Goal: Task Accomplishment & Management: Manage account settings

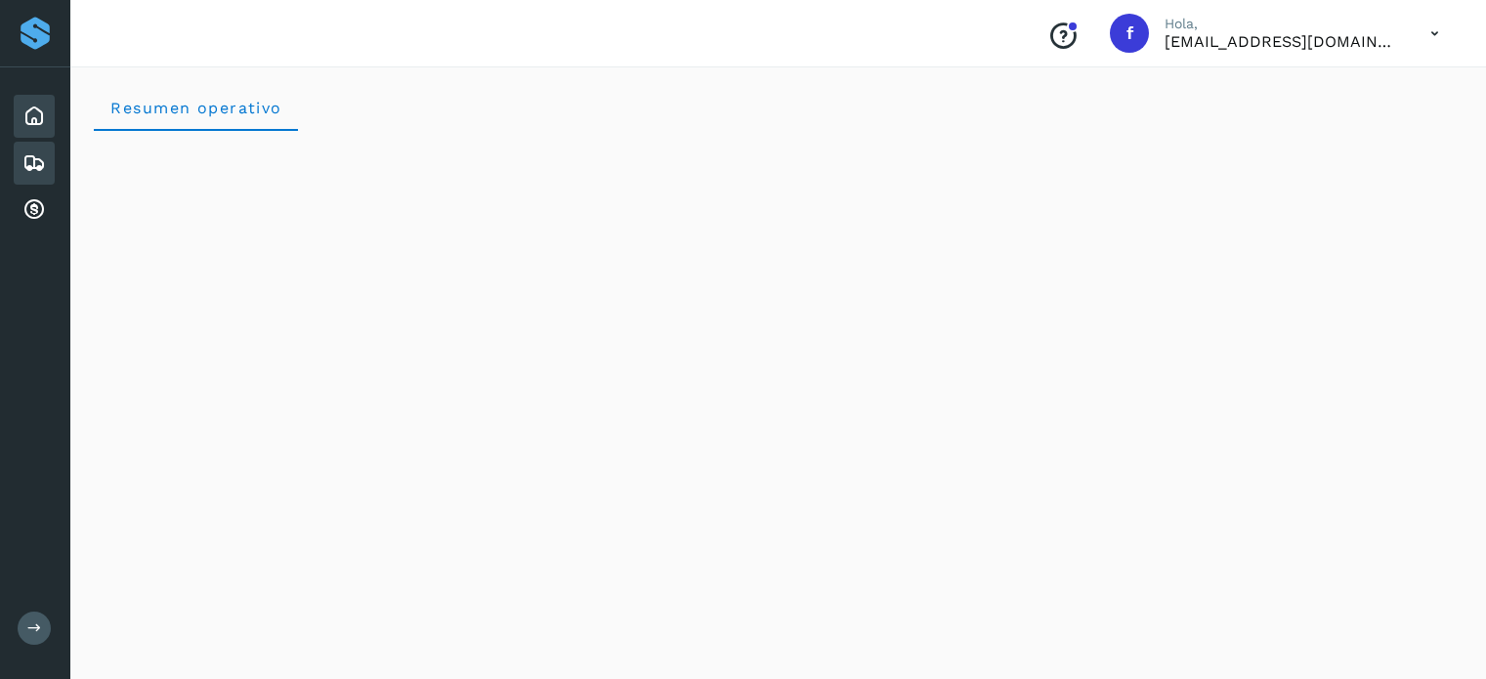
scroll to position [1808, 0]
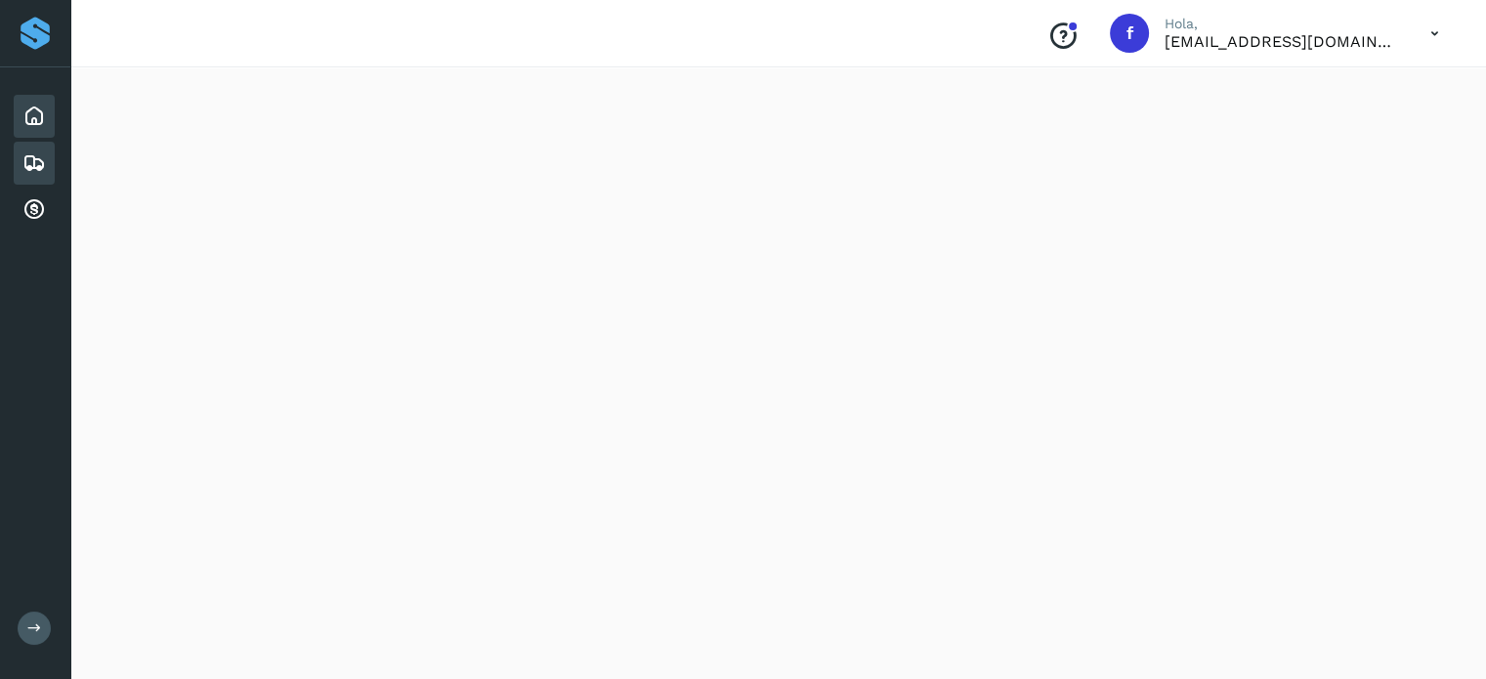
click at [23, 160] on icon at bounding box center [33, 162] width 23 height 23
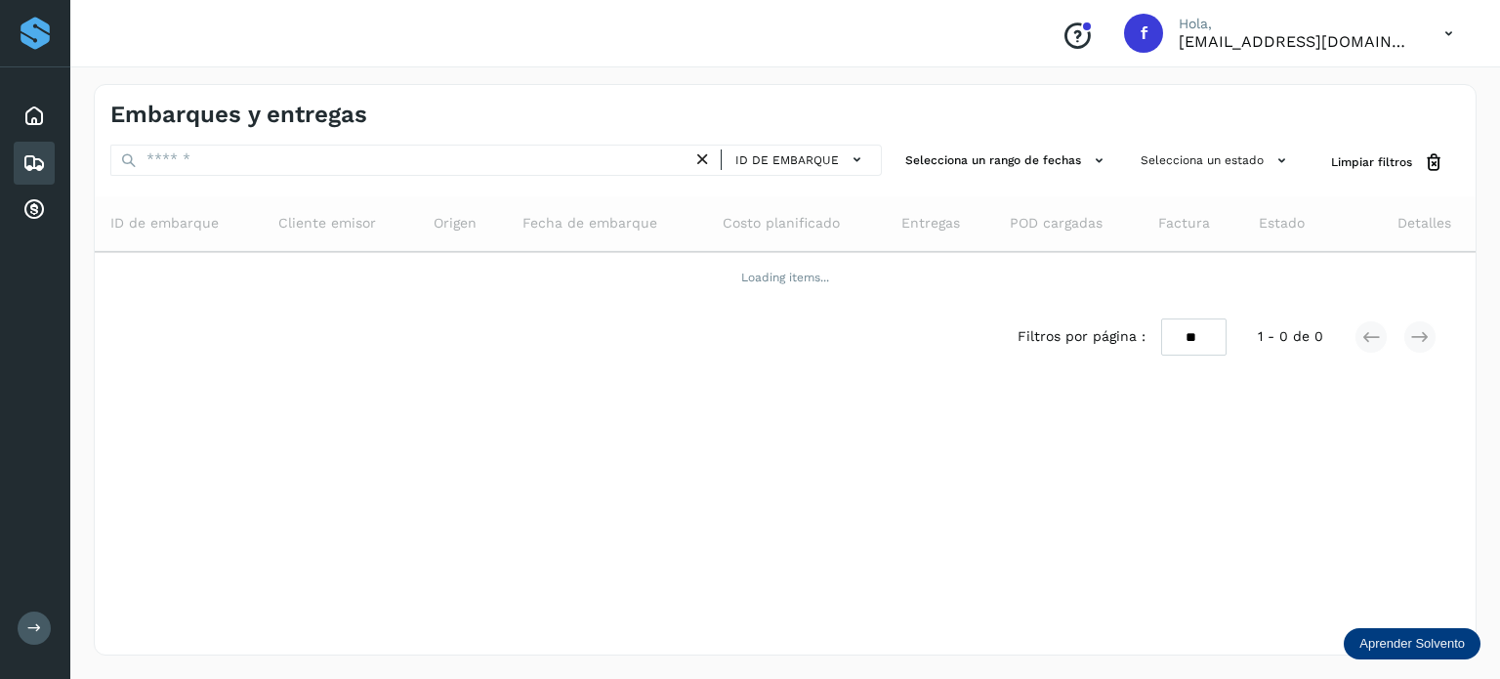
click at [28, 626] on icon at bounding box center [34, 627] width 15 height 15
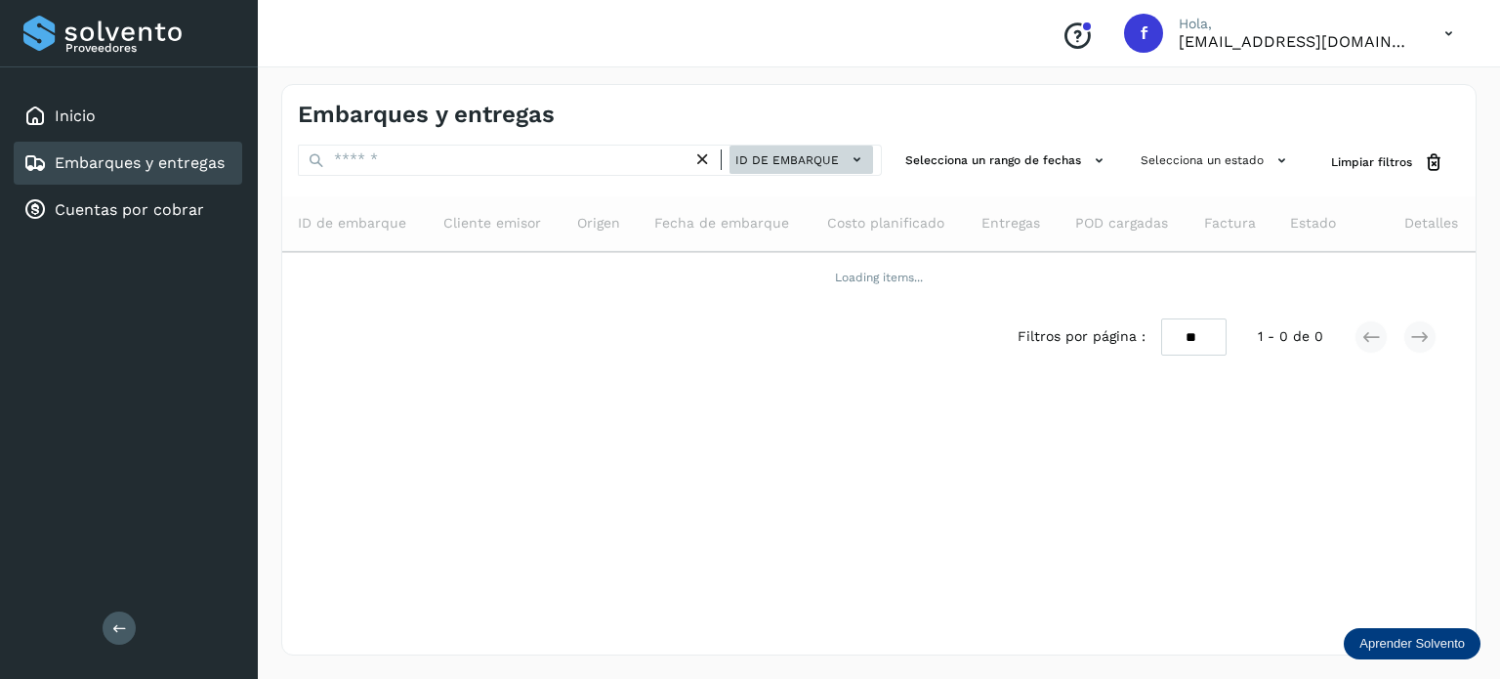
click at [778, 147] on button "ID de embarque" at bounding box center [802, 160] width 144 height 28
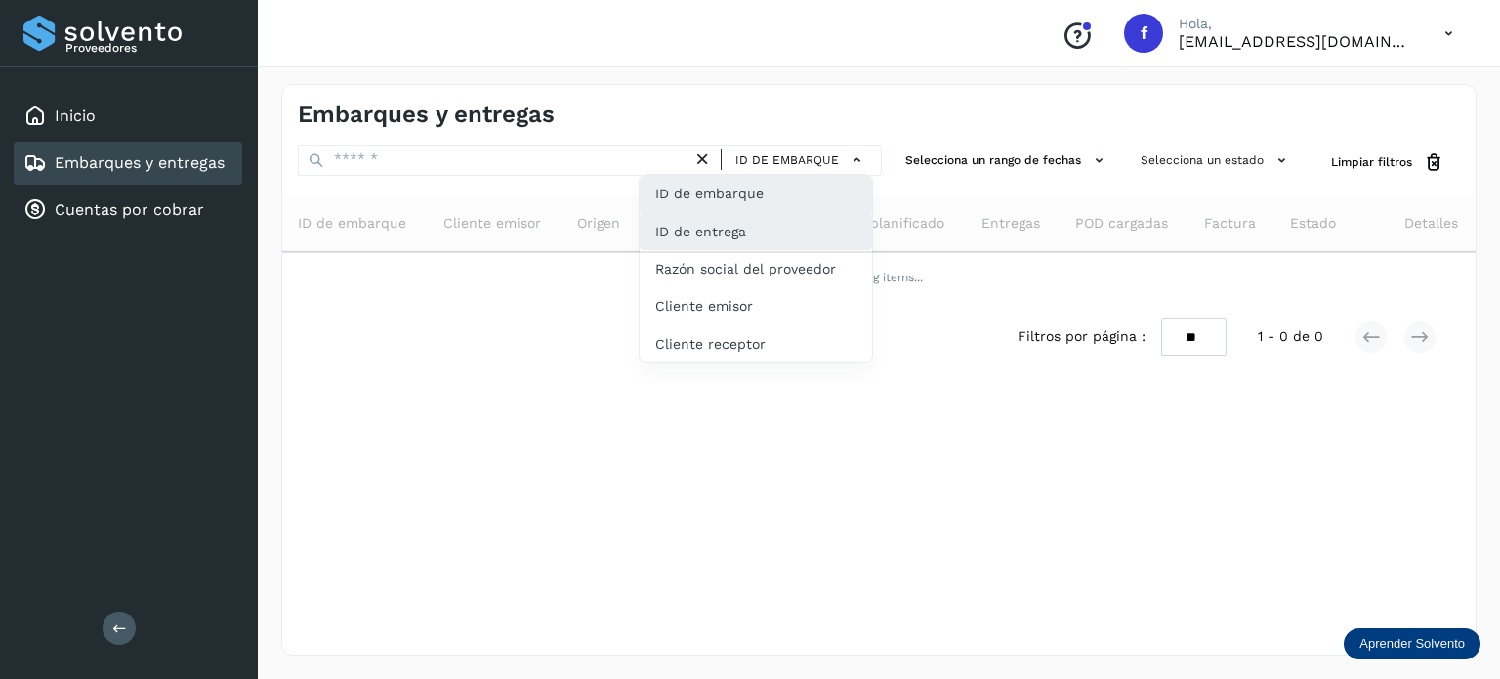
drag, startPoint x: 765, startPoint y: 234, endPoint x: 574, endPoint y: 185, distance: 196.9
click at [764, 287] on div "ID de entrega" at bounding box center [756, 305] width 232 height 37
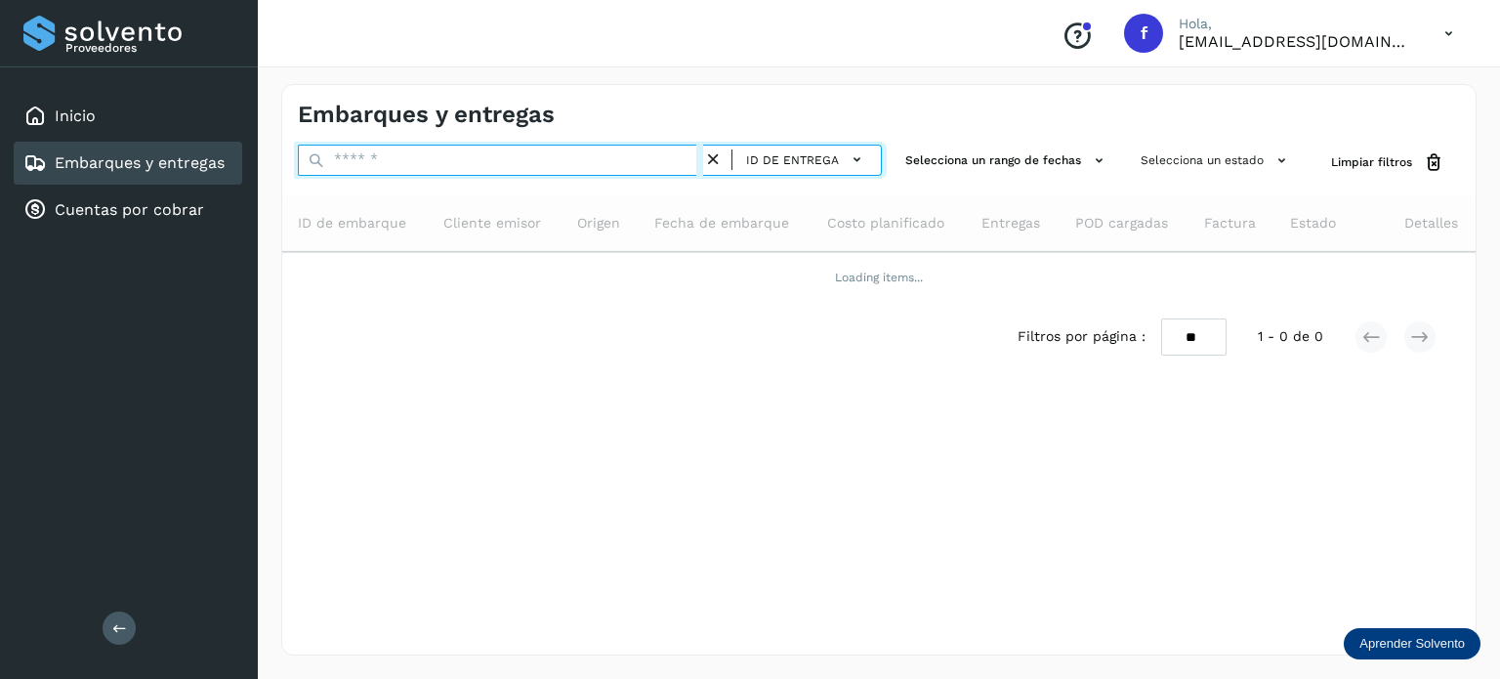
click at [387, 160] on input "text" at bounding box center [500, 160] width 405 height 31
paste input "*********"
type input "*********"
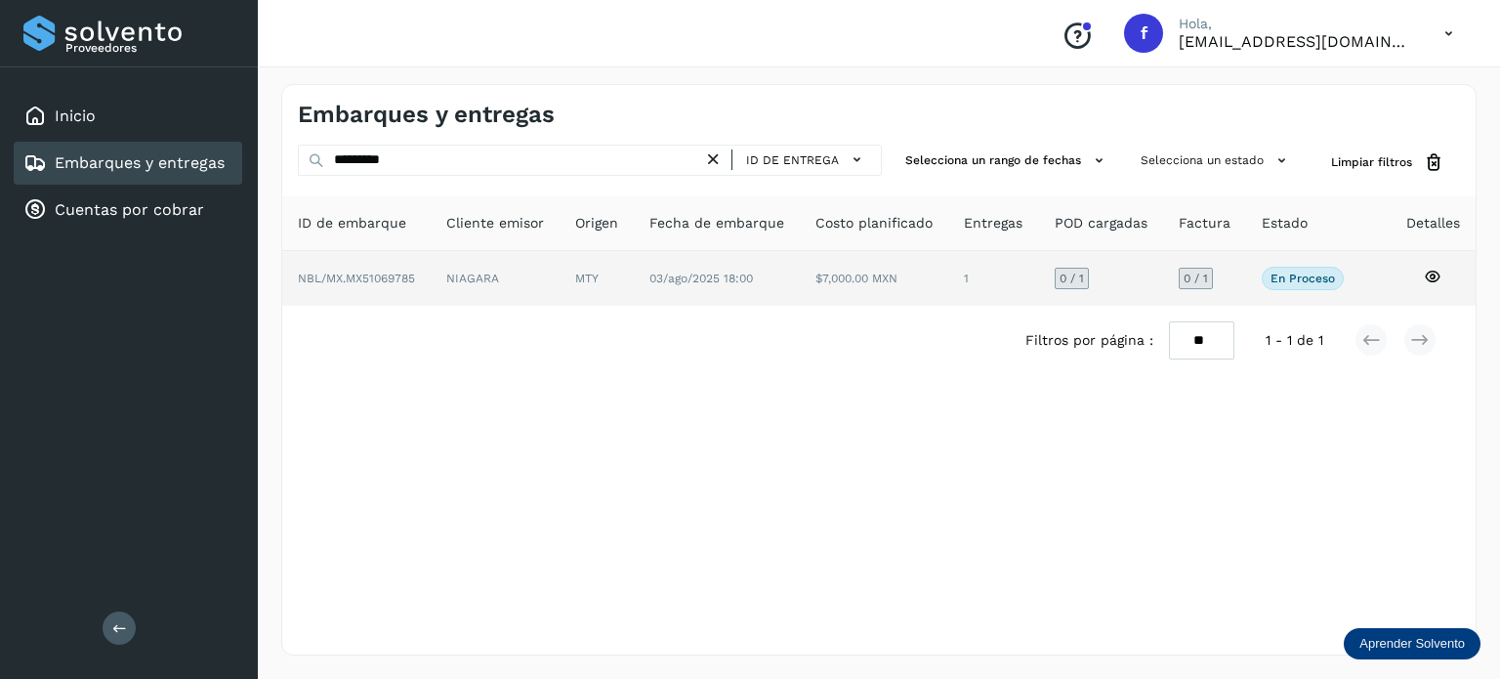
click at [1438, 272] on icon at bounding box center [1433, 277] width 18 height 18
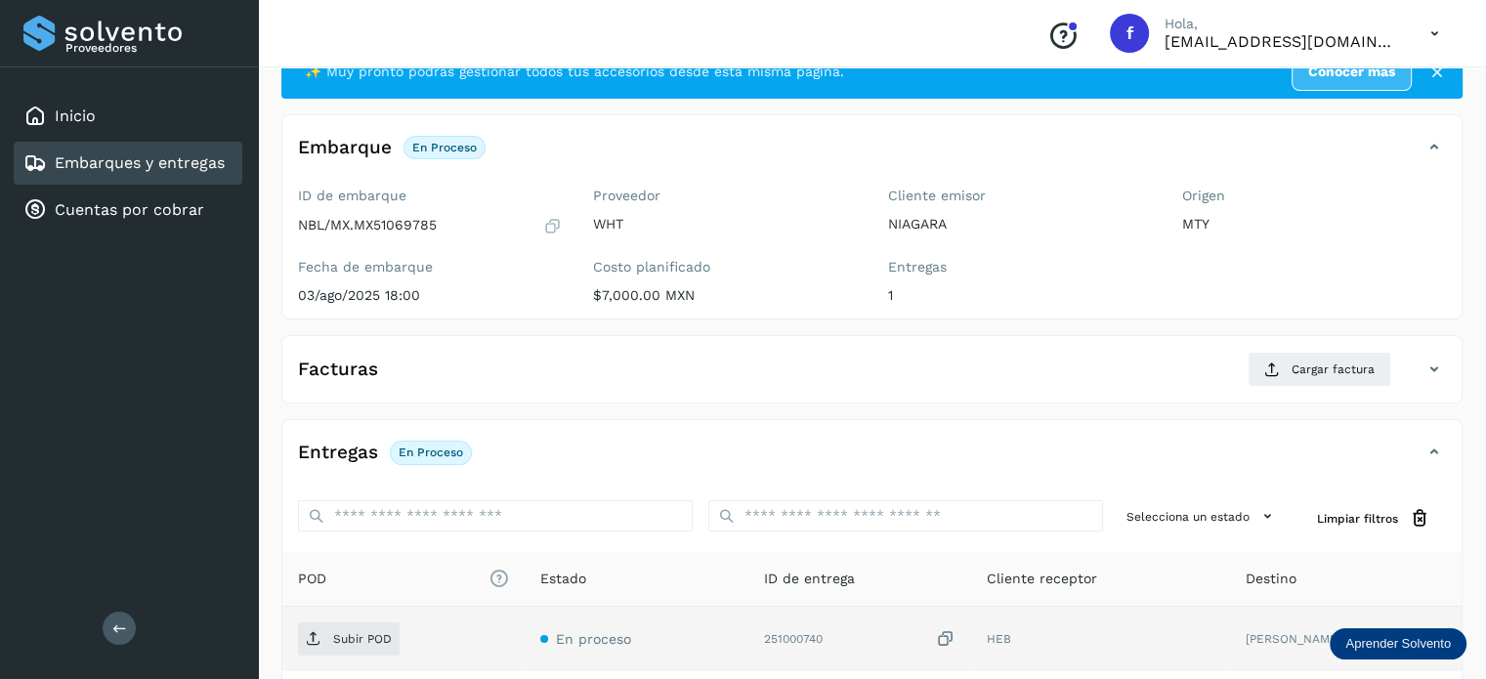
scroll to position [195, 0]
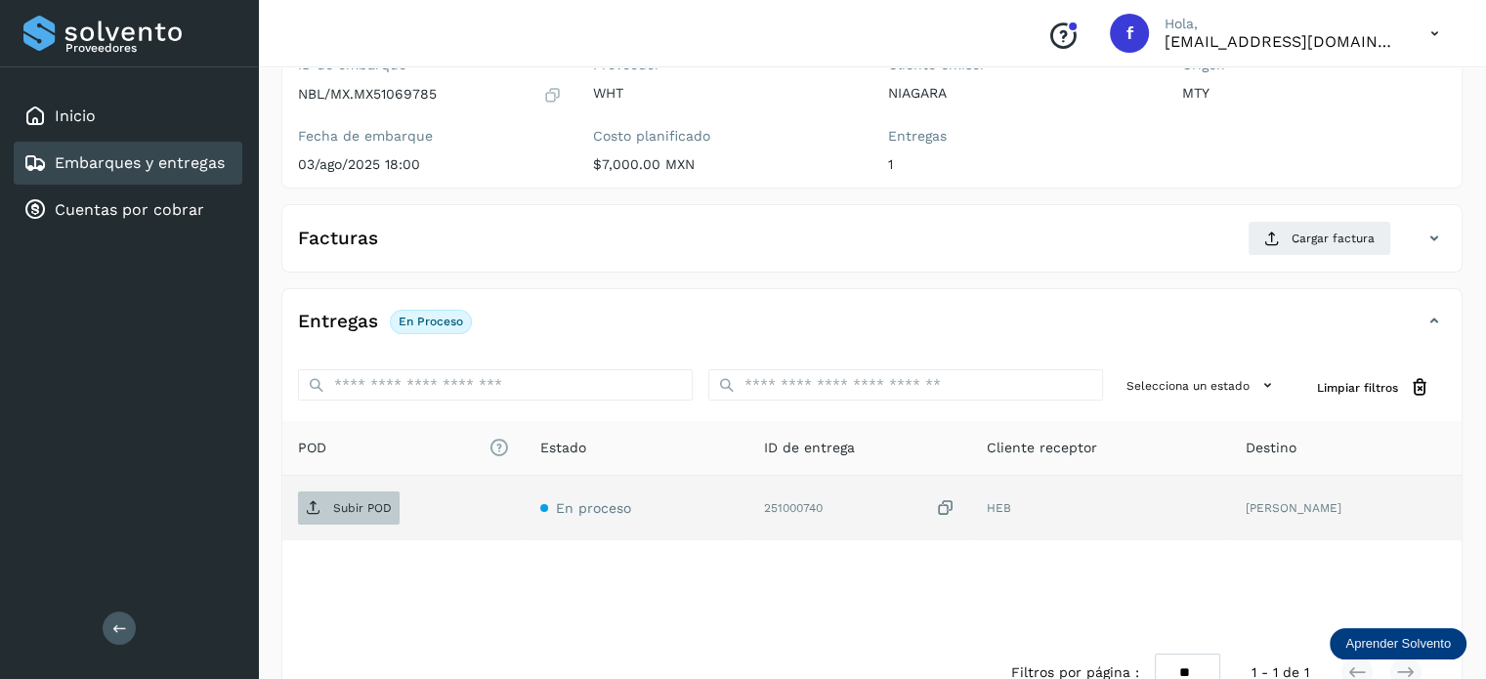
click at [352, 498] on span "Subir POD" at bounding box center [349, 507] width 102 height 31
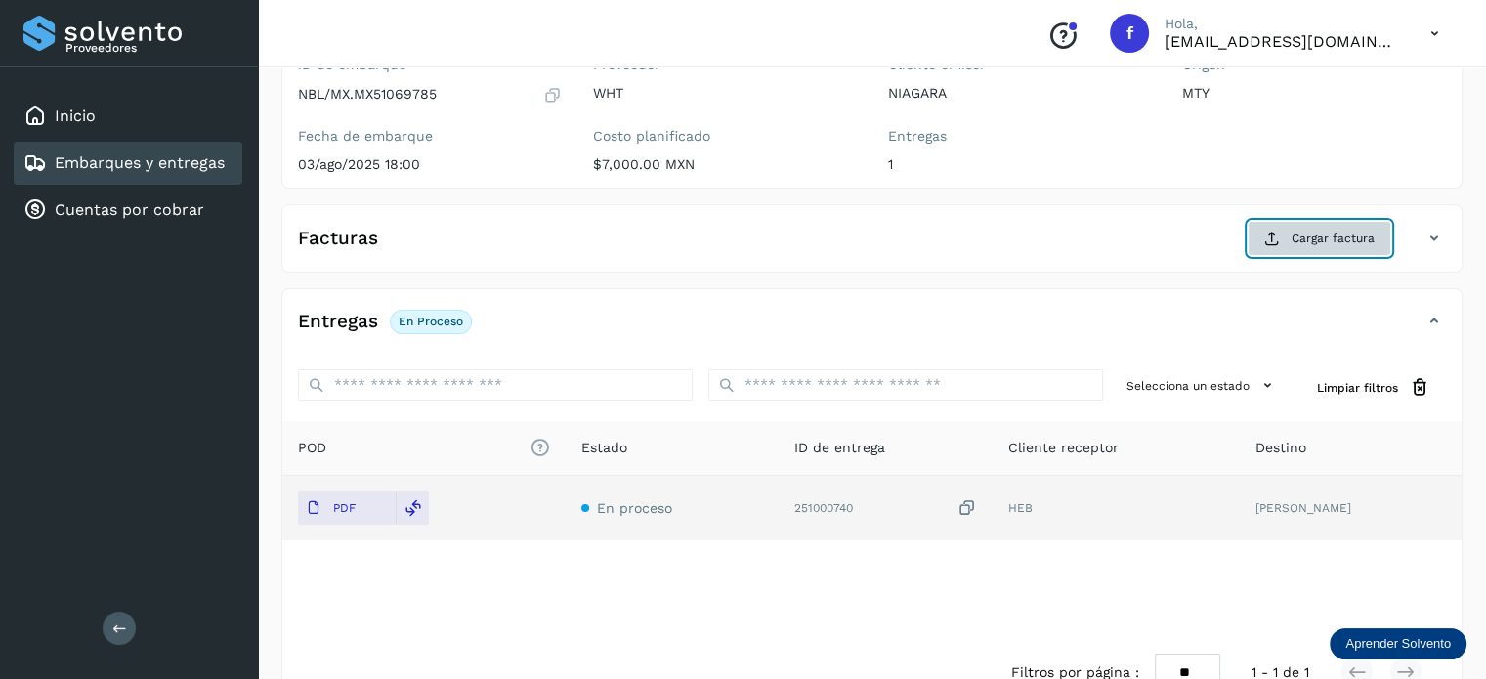
click at [1296, 237] on span "Cargar factura" at bounding box center [1332, 239] width 83 height 18
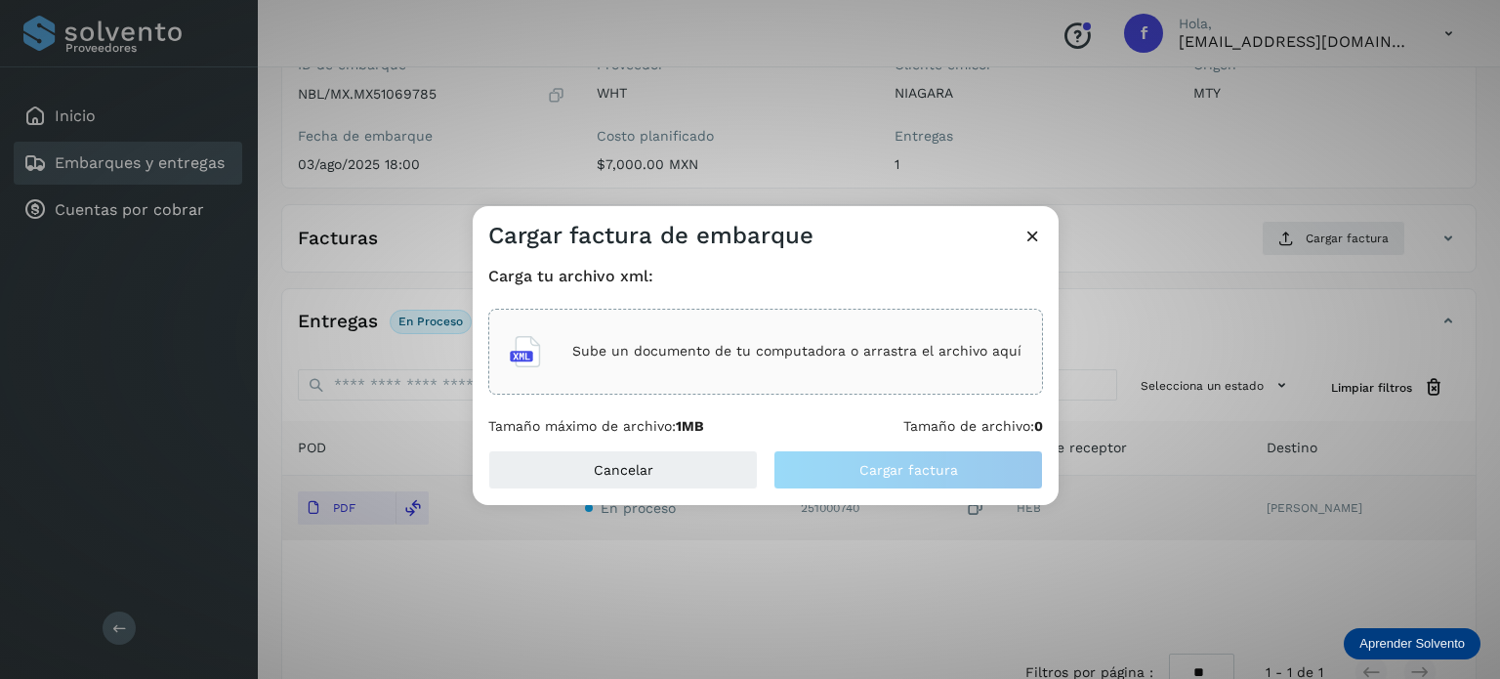
click at [634, 385] on div "Sube un documento de tu computadora o arrastra el archivo aquí" at bounding box center [765, 352] width 555 height 86
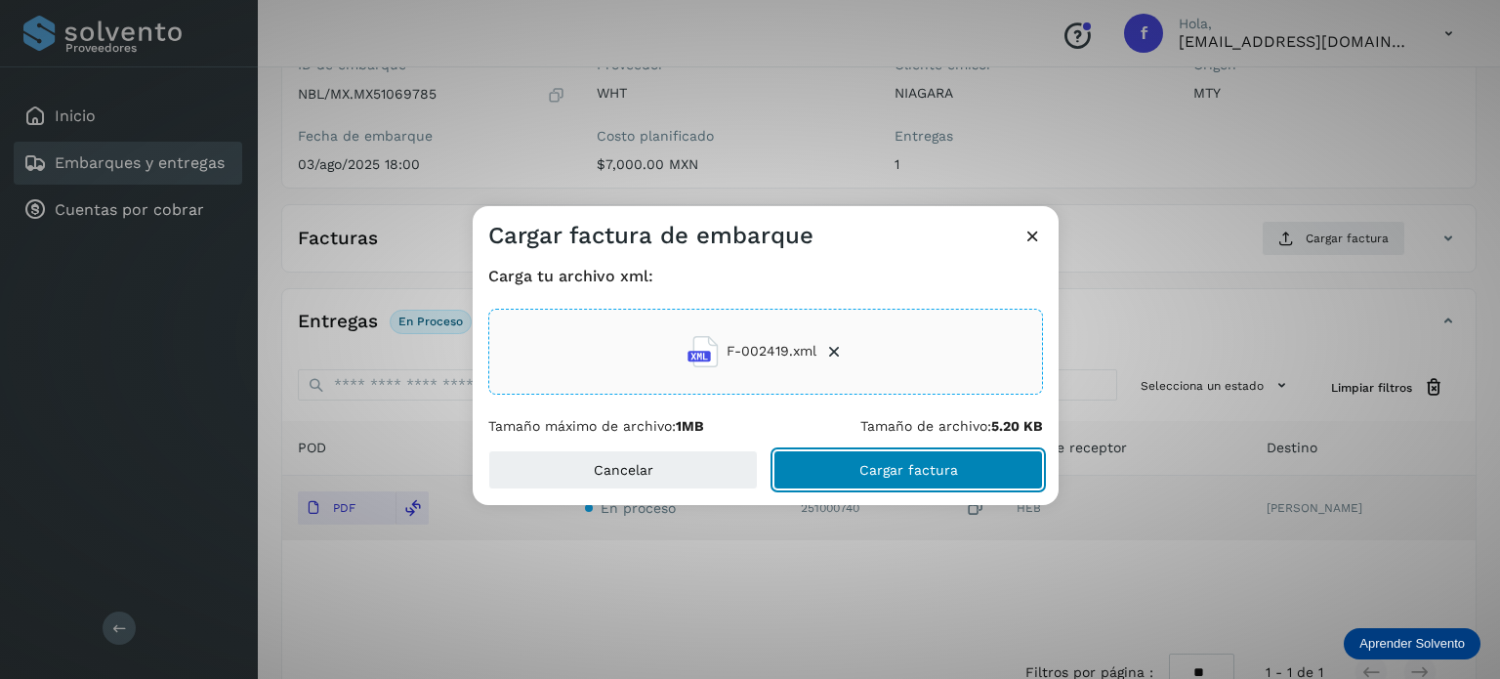
click at [899, 468] on span "Cargar factura" at bounding box center [909, 470] width 99 height 14
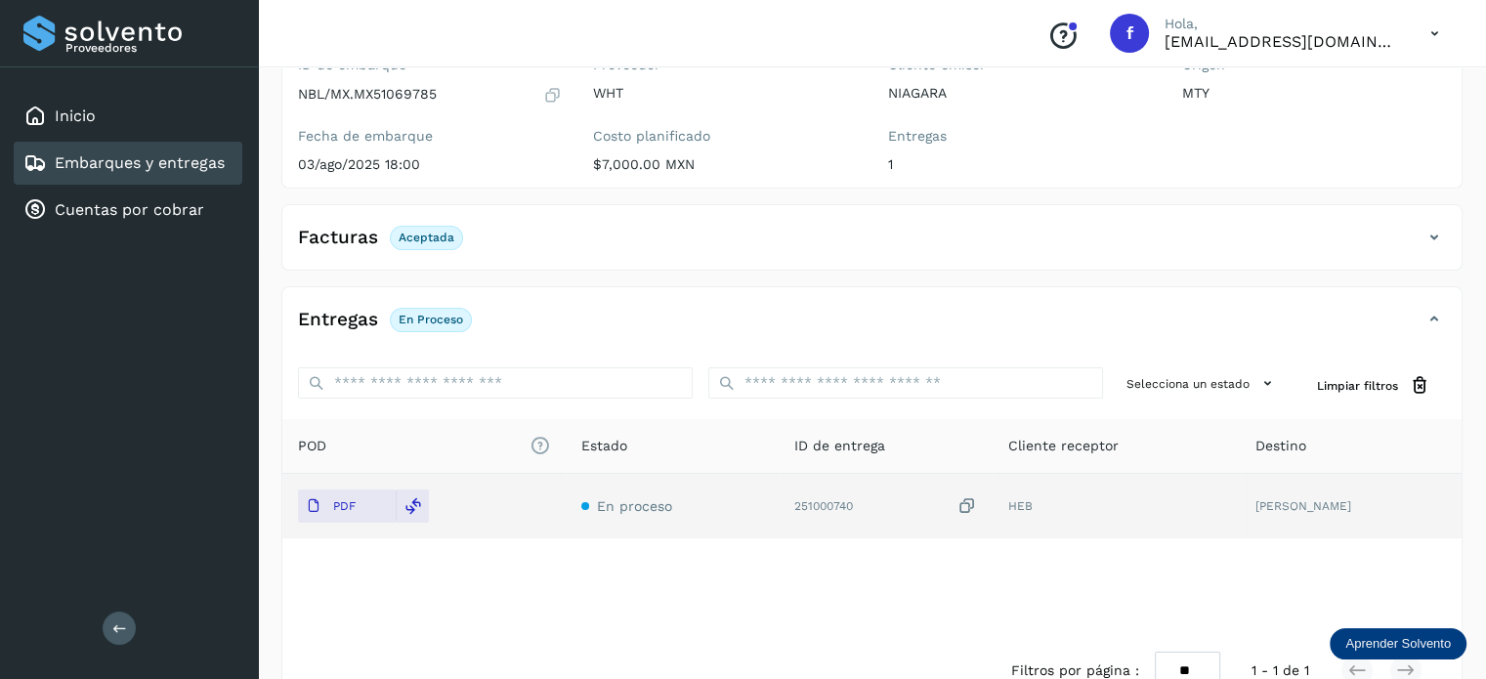
click at [106, 160] on link "Embarques y entregas" at bounding box center [140, 162] width 170 height 19
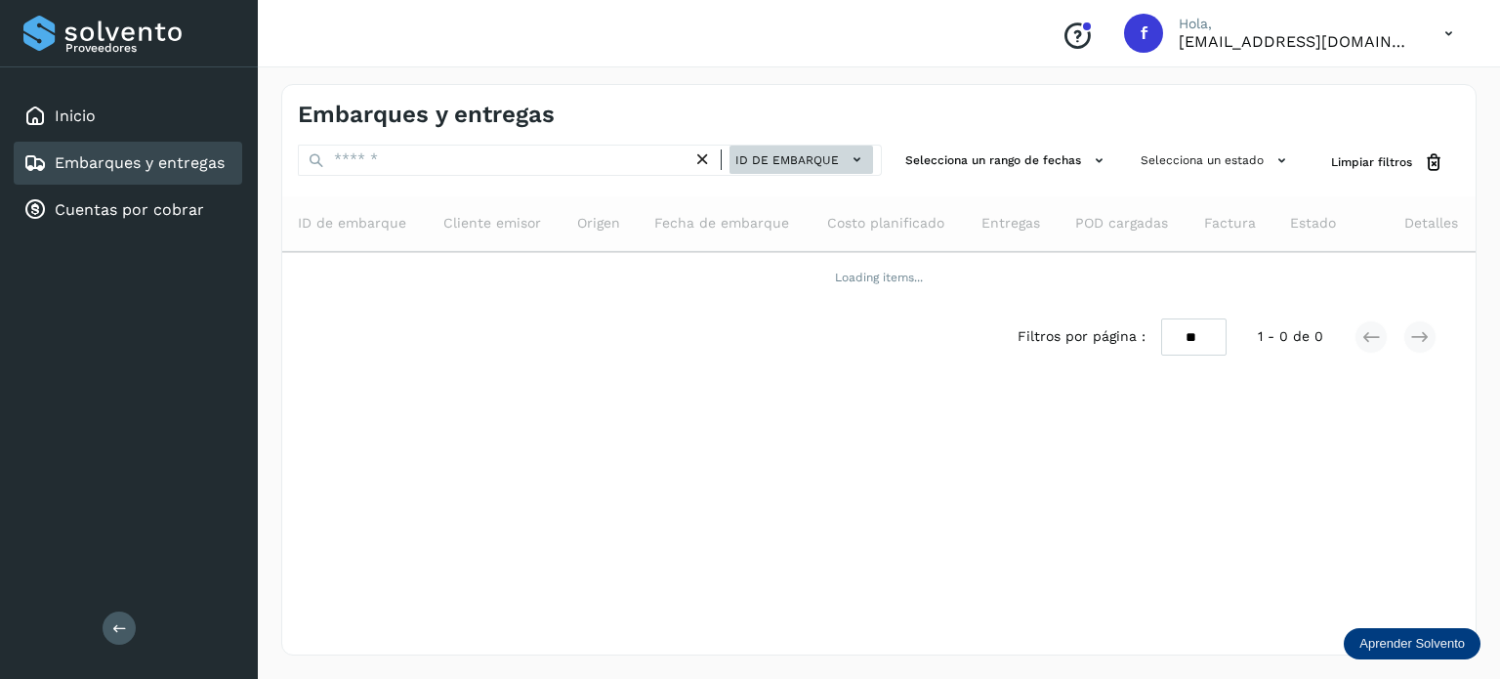
click at [785, 157] on span "ID de embarque" at bounding box center [788, 160] width 104 height 18
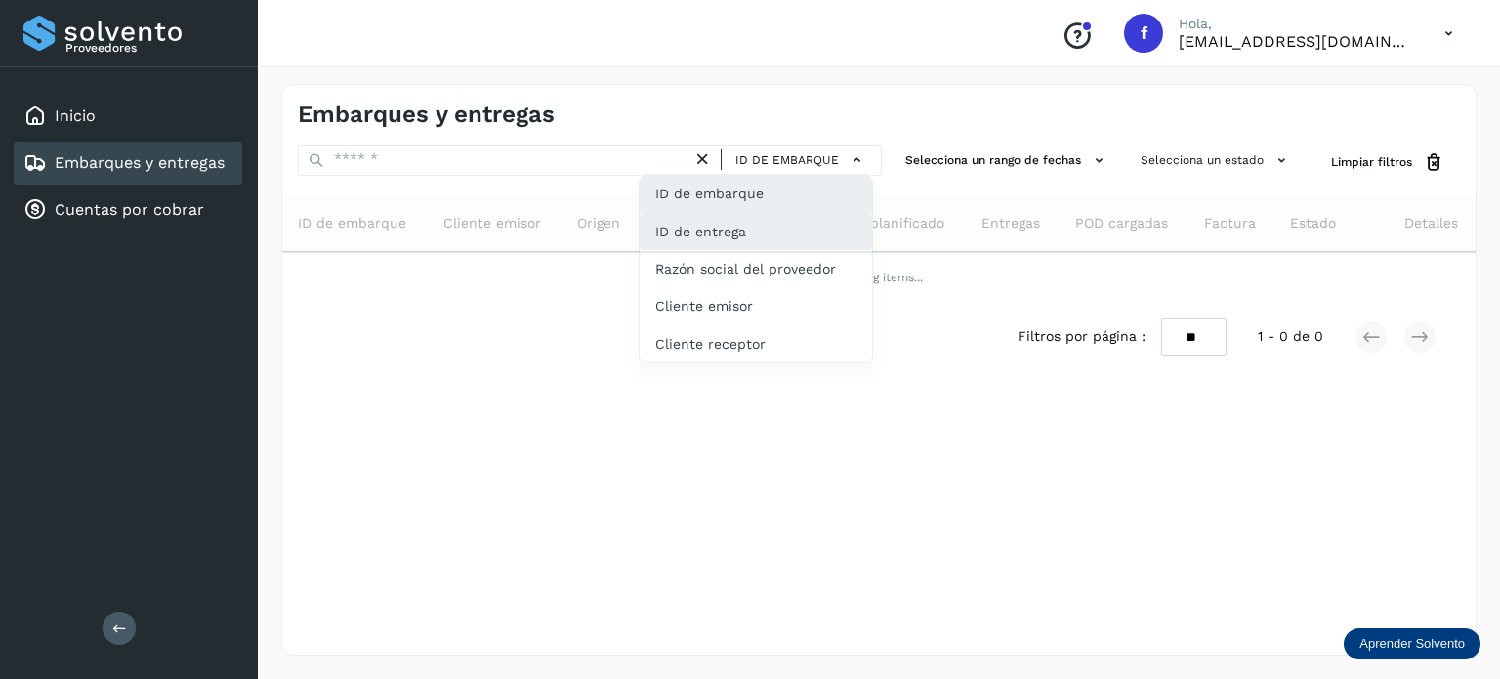
click at [759, 287] on div "ID de entrega" at bounding box center [756, 305] width 232 height 37
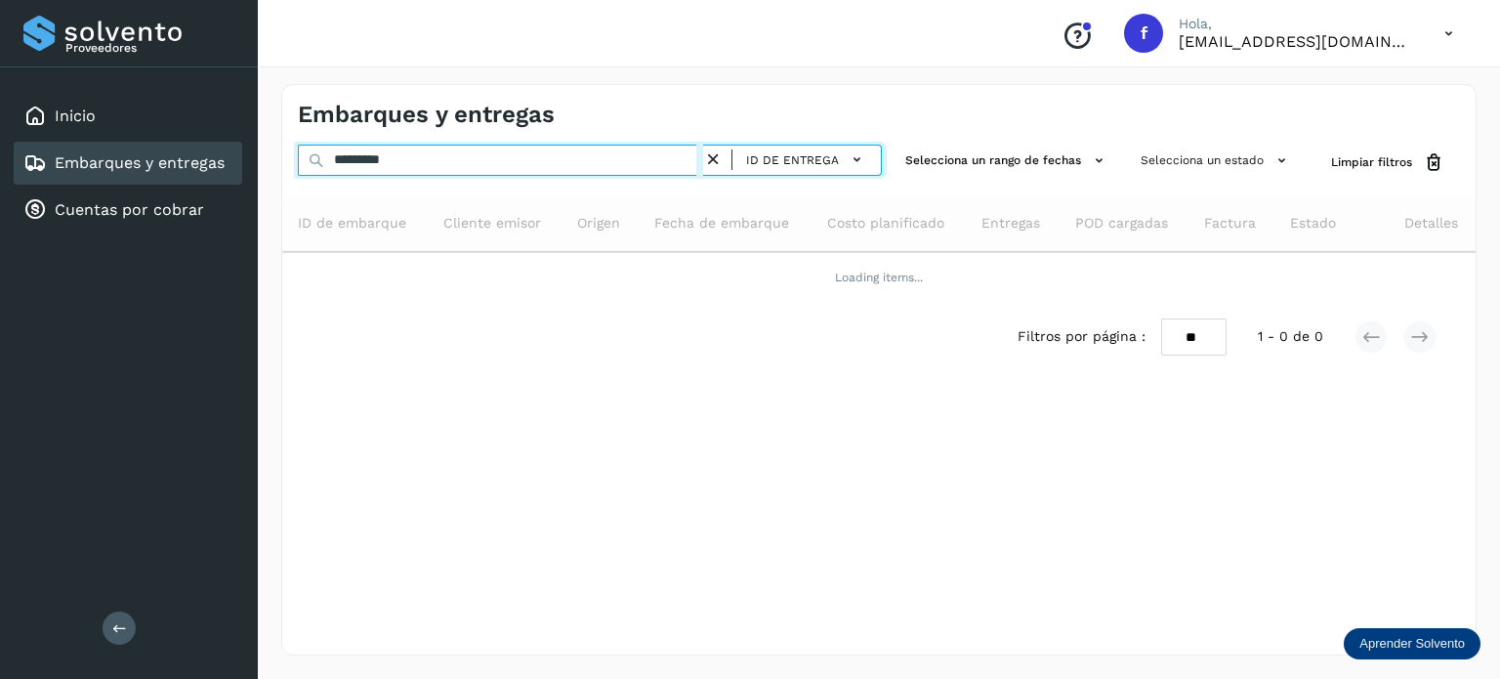
drag, startPoint x: 484, startPoint y: 167, endPoint x: 219, endPoint y: 168, distance: 264.7
click at [219, 168] on div "Proveedores Inicio Embarques y entregas Cuentas por cobrar Salir Conoce nuestro…" at bounding box center [750, 339] width 1500 height 679
paste input "text"
type input "*********"
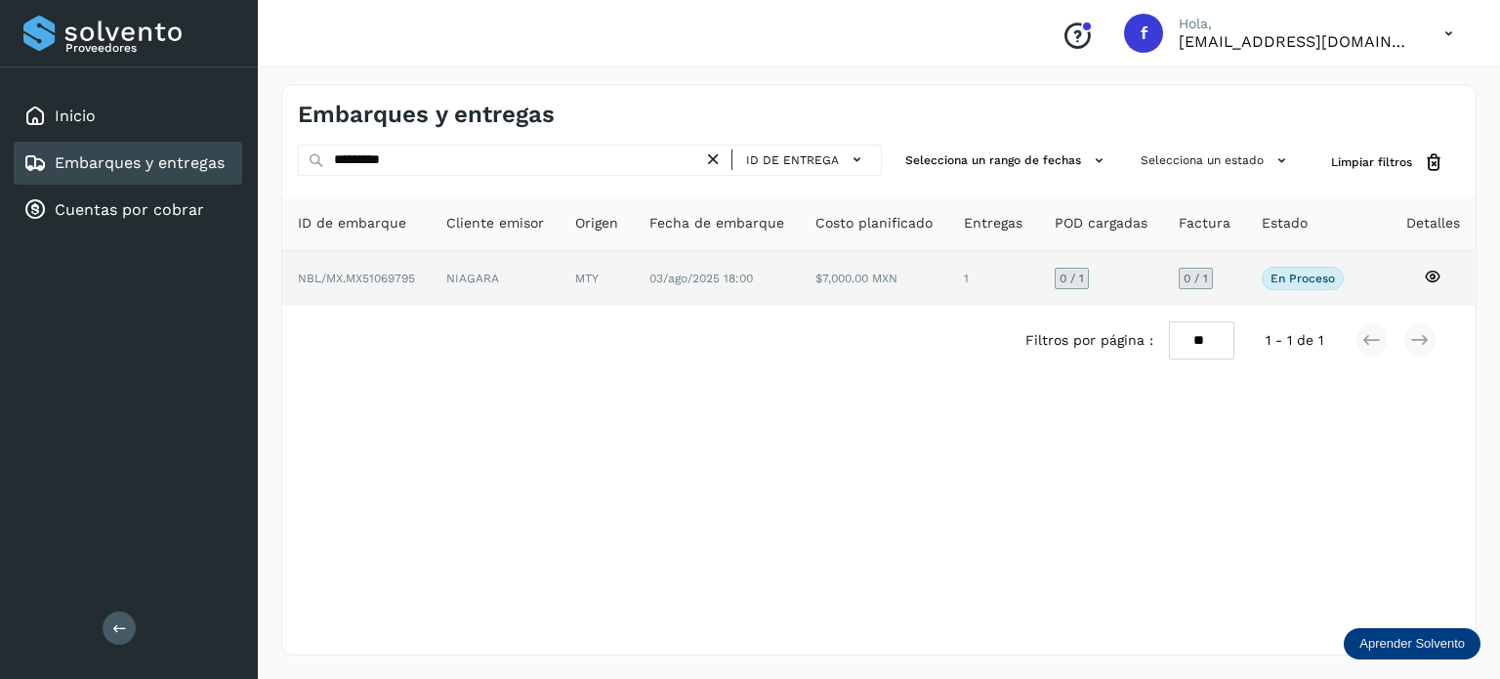
click at [1441, 274] on icon at bounding box center [1433, 277] width 18 height 18
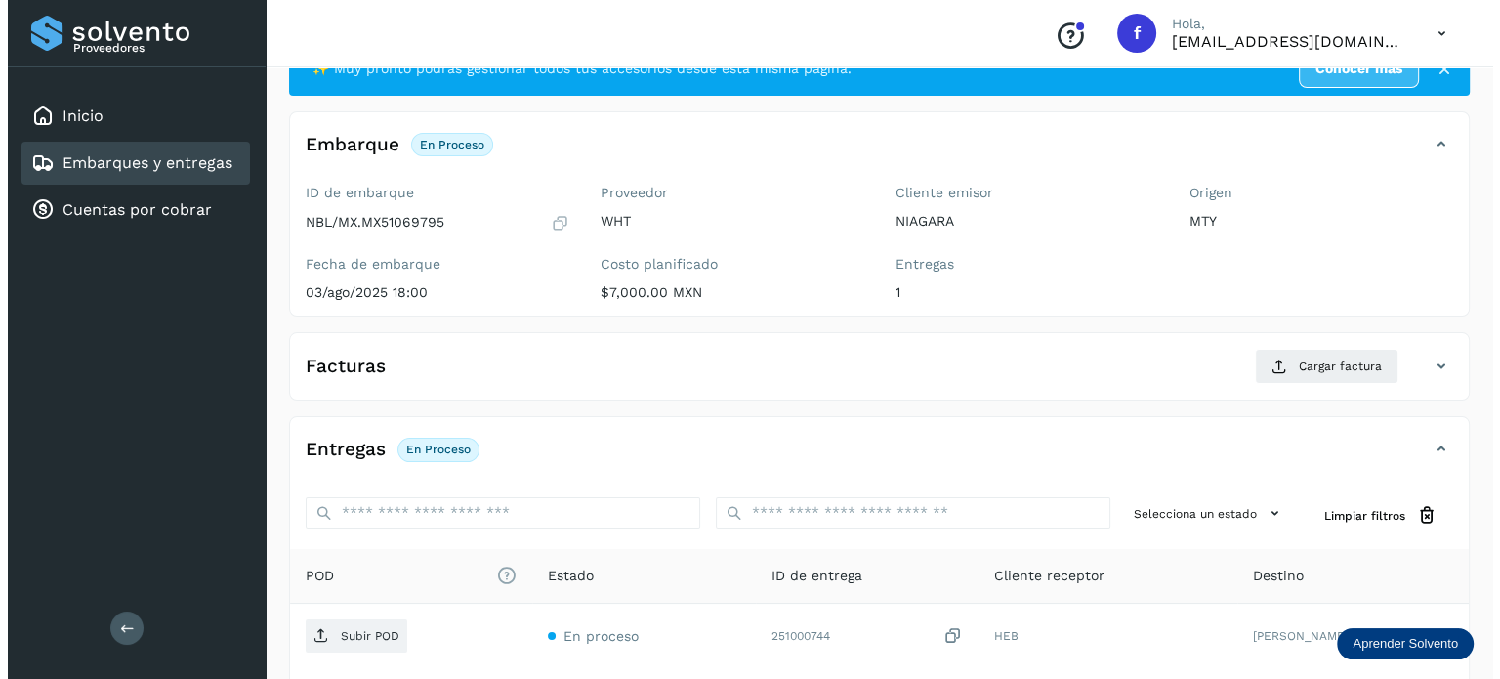
scroll to position [246, 0]
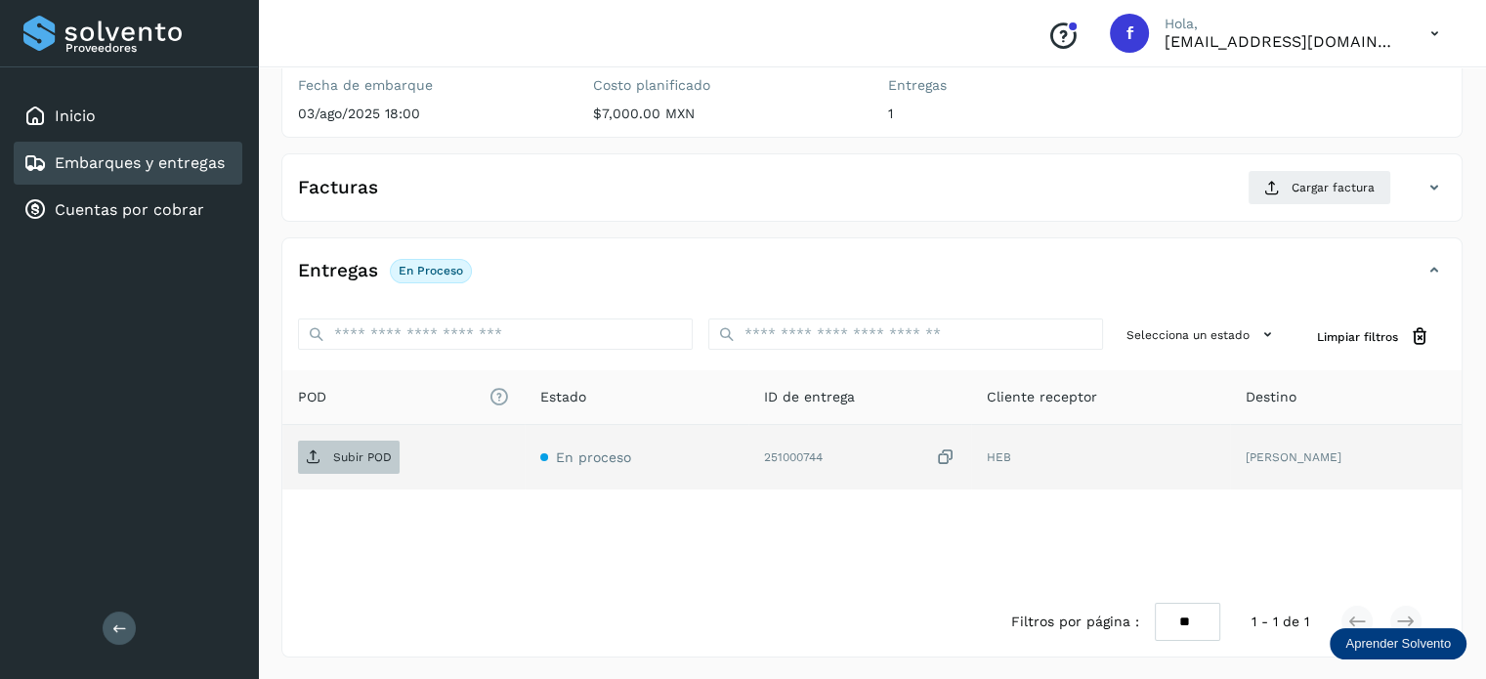
click at [336, 451] on p "Subir POD" at bounding box center [362, 457] width 59 height 14
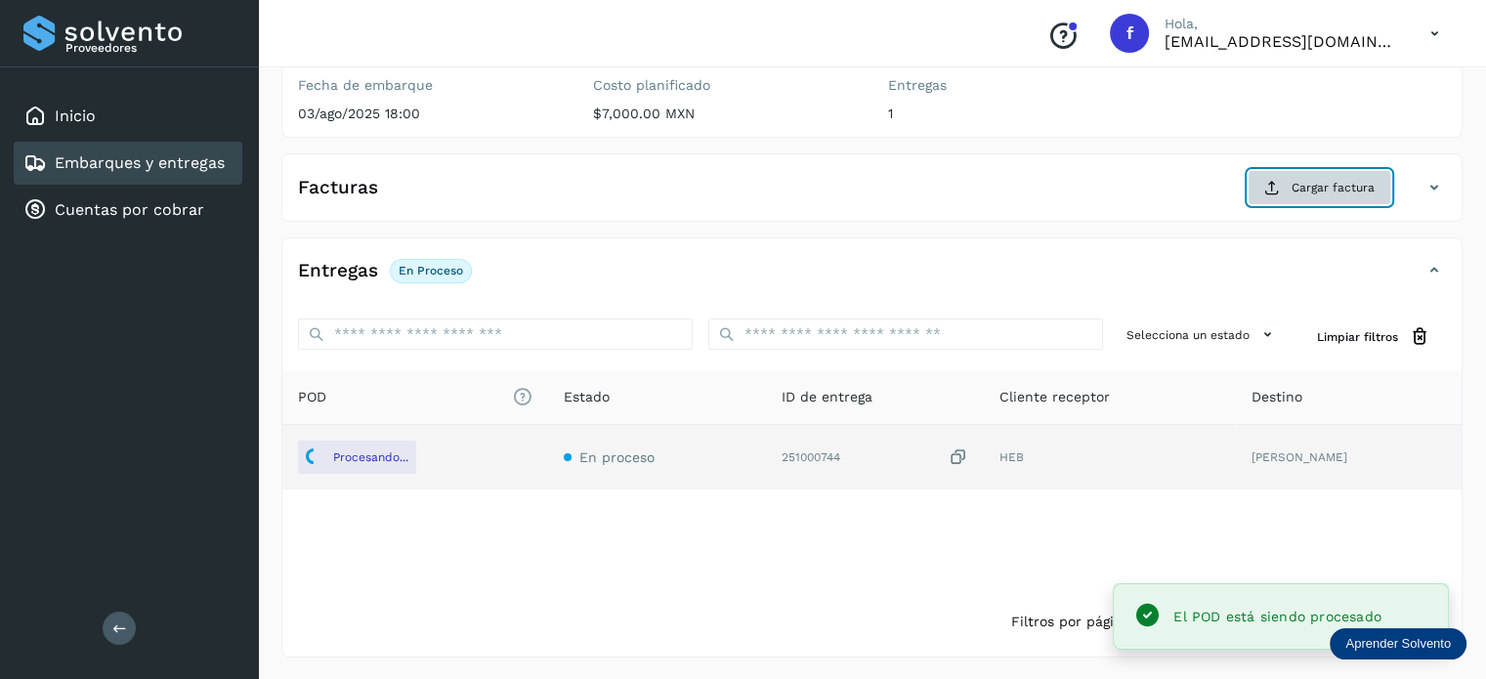
click at [1264, 192] on button "Cargar factura" at bounding box center [1319, 187] width 144 height 35
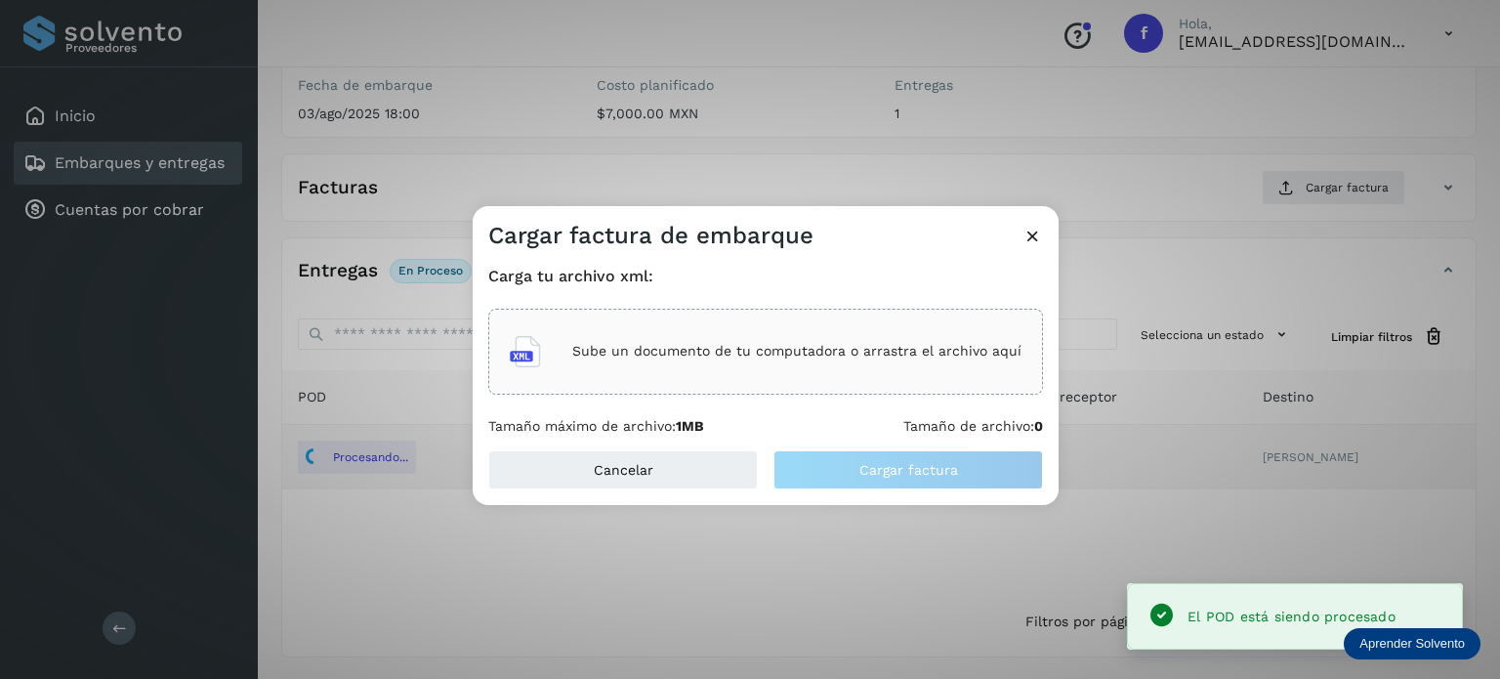
click at [692, 370] on div "Sube un documento de tu computadora o arrastra el archivo aquí" at bounding box center [766, 351] width 512 height 53
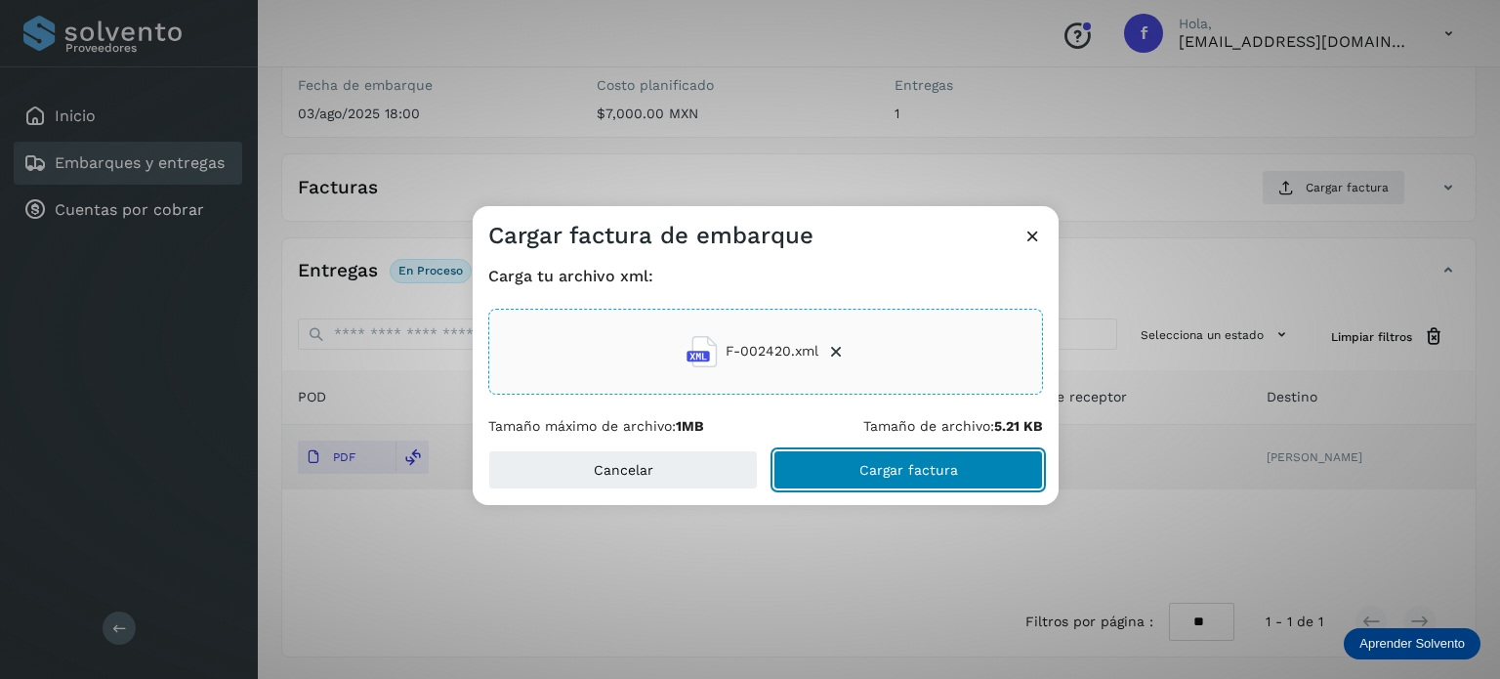
click at [868, 473] on span "Cargar factura" at bounding box center [909, 470] width 99 height 14
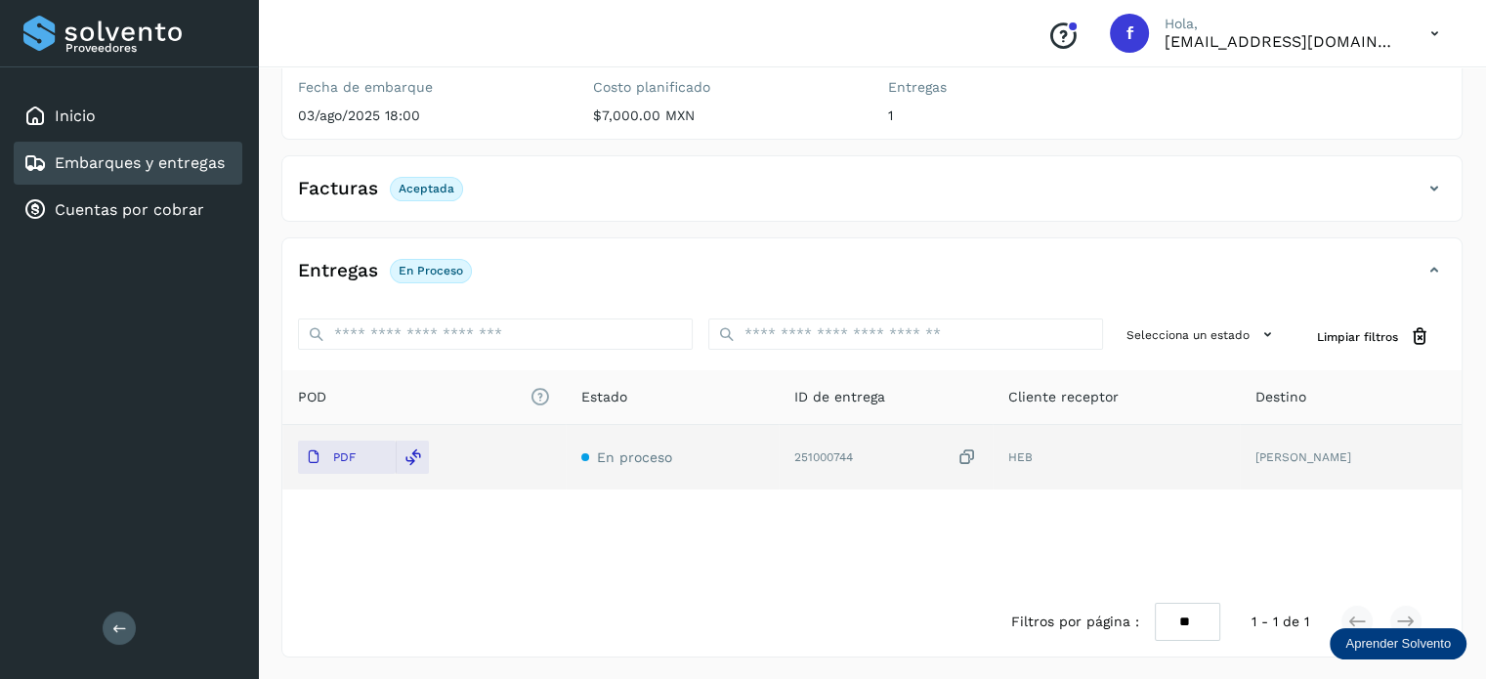
scroll to position [0, 0]
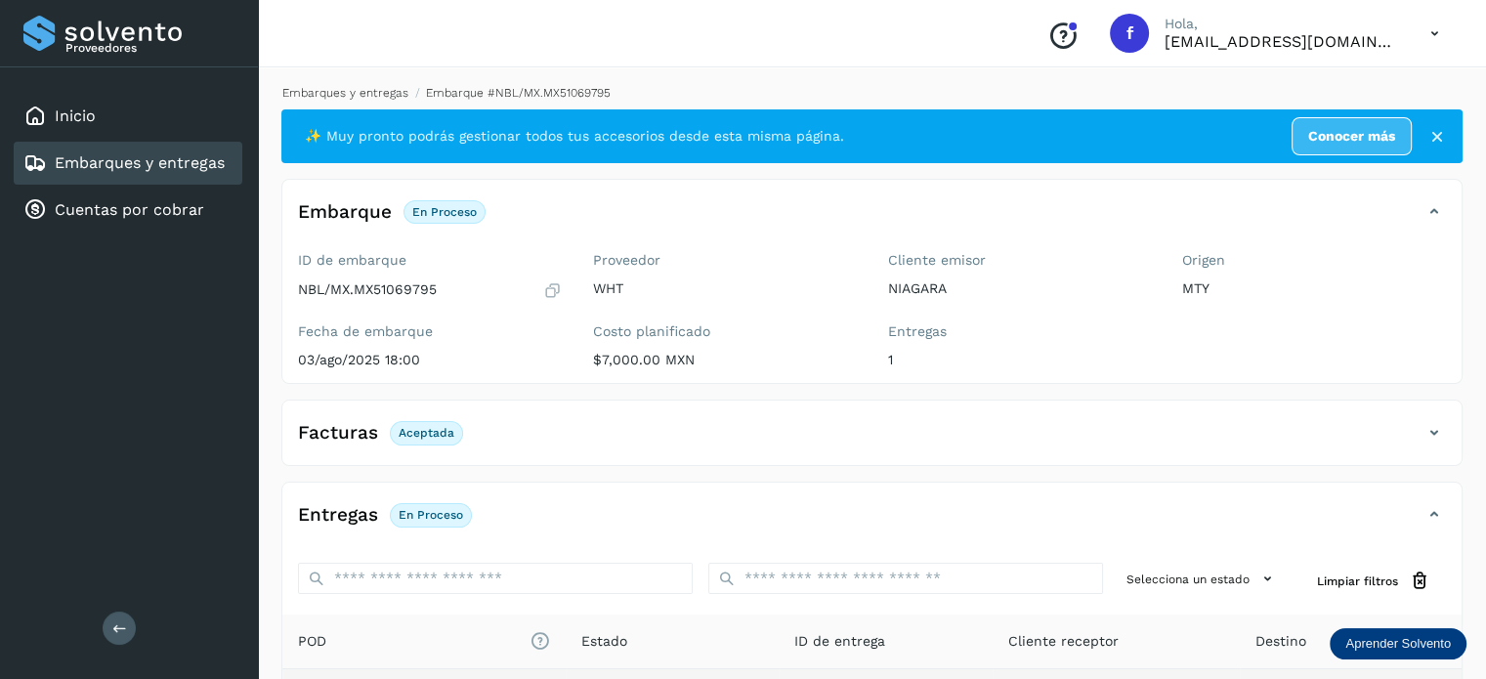
click at [353, 89] on link "Embarques y entregas" at bounding box center [345, 93] width 126 height 14
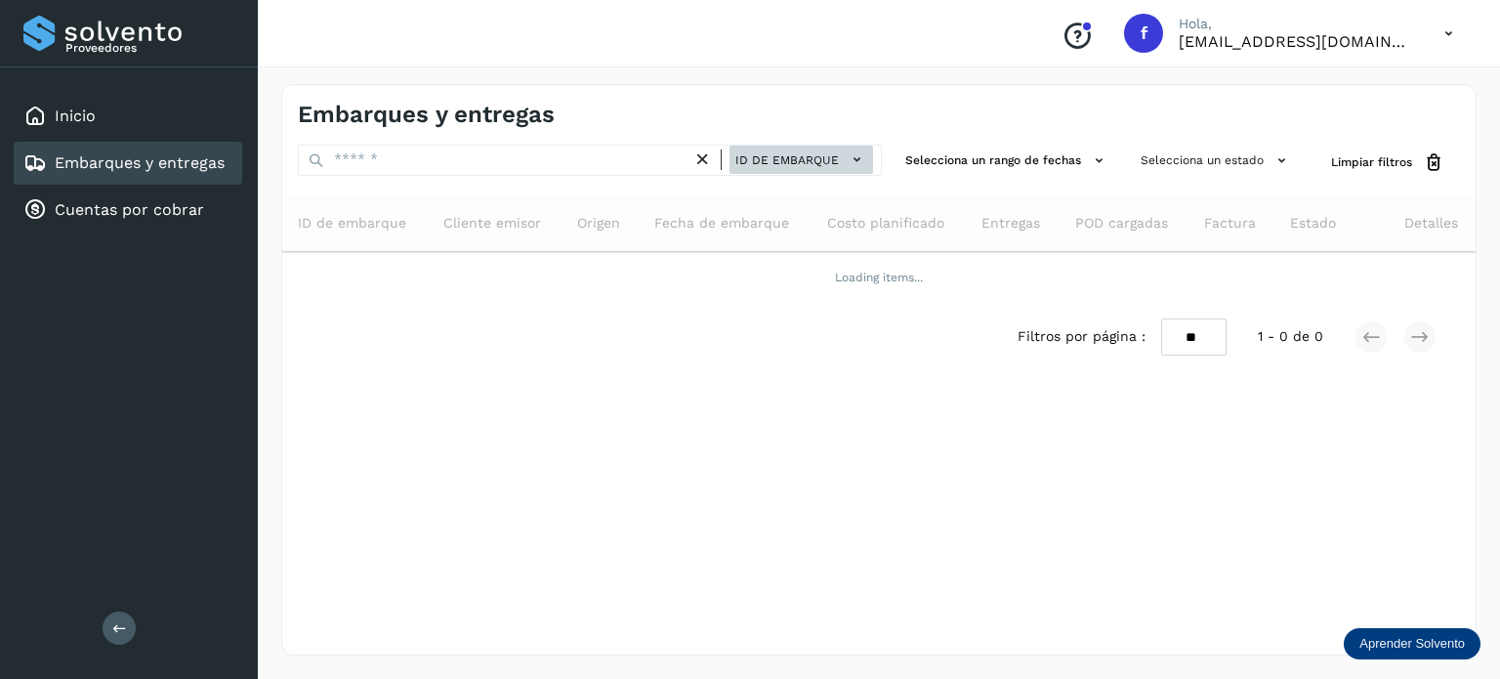
click at [779, 160] on span "ID de embarque" at bounding box center [788, 160] width 104 height 18
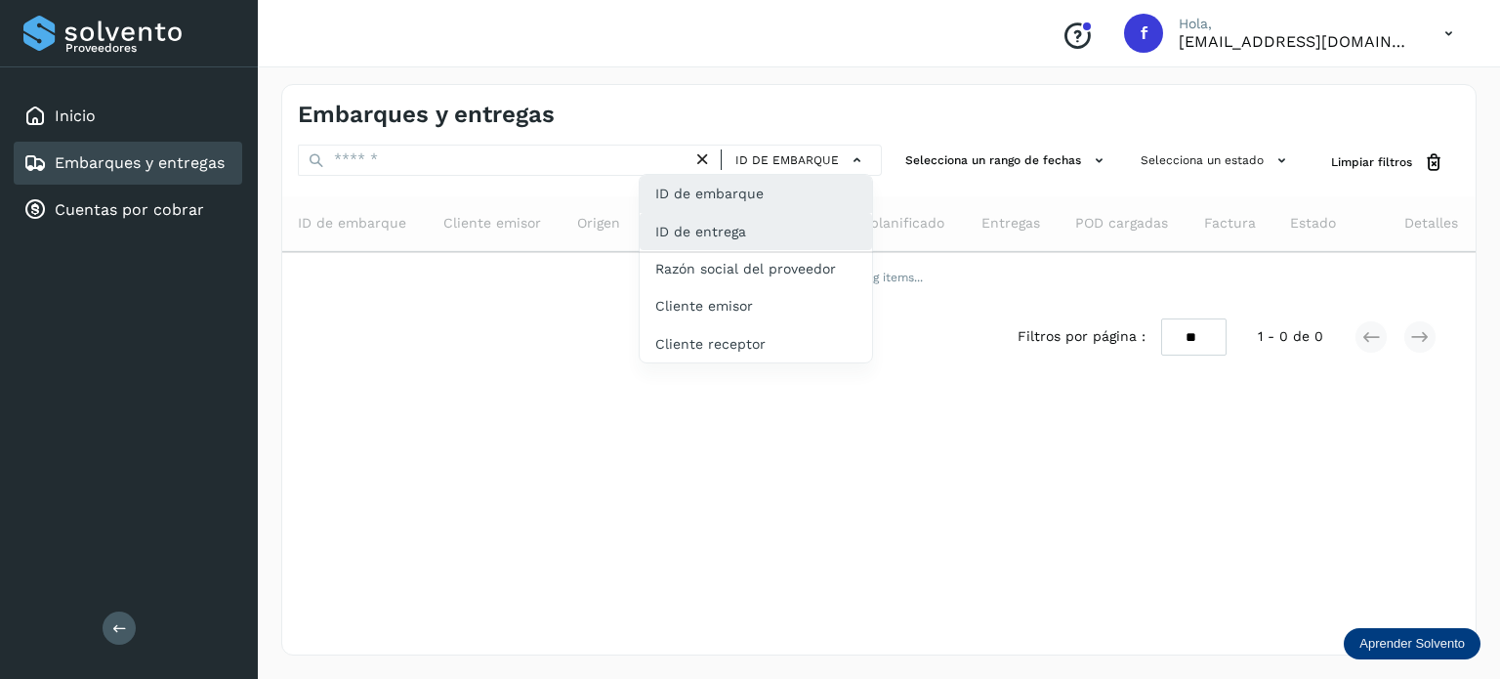
click at [739, 287] on div "ID de entrega" at bounding box center [756, 305] width 232 height 37
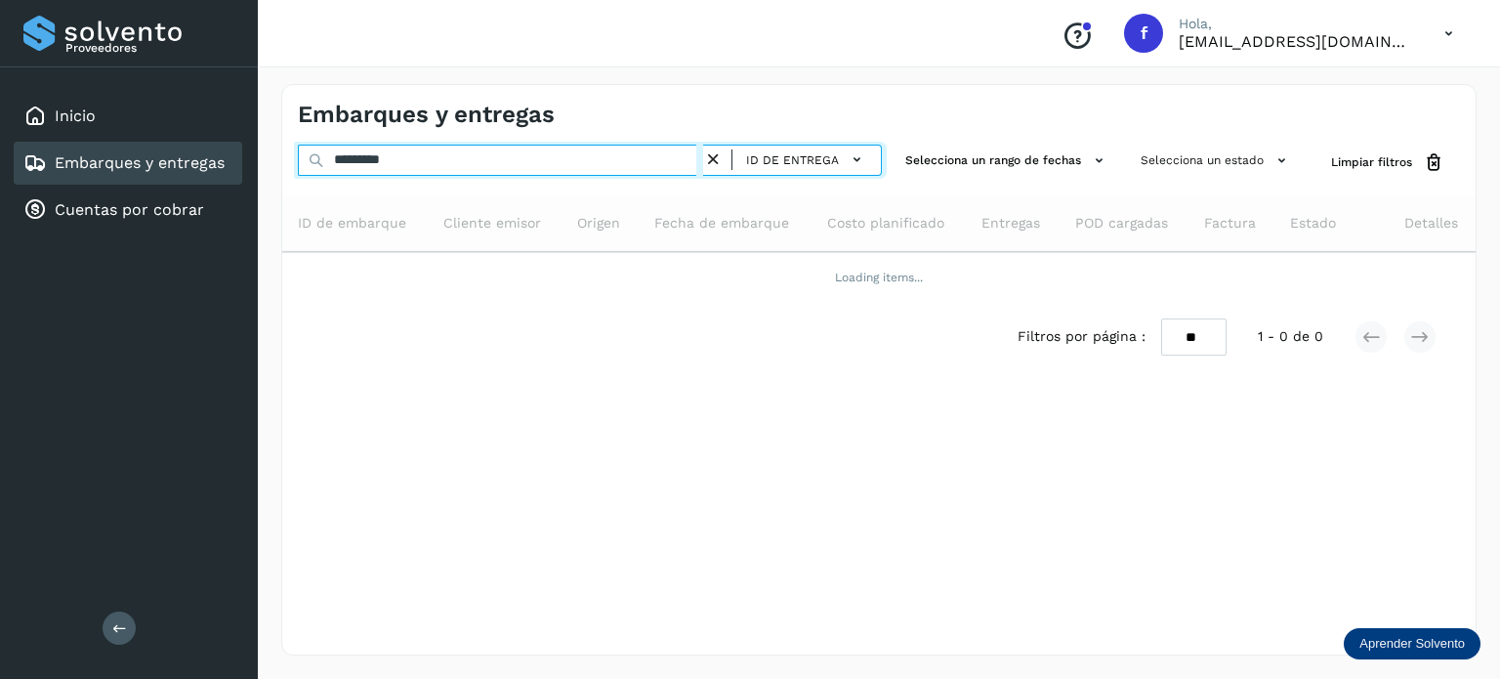
drag, startPoint x: 436, startPoint y: 154, endPoint x: 283, endPoint y: 168, distance: 153.0
click at [283, 168] on div "********* ID de entrega Selecciona un rango de fechas Selecciona un estado Limp…" at bounding box center [879, 163] width 1194 height 36
paste input "text"
type input "*********"
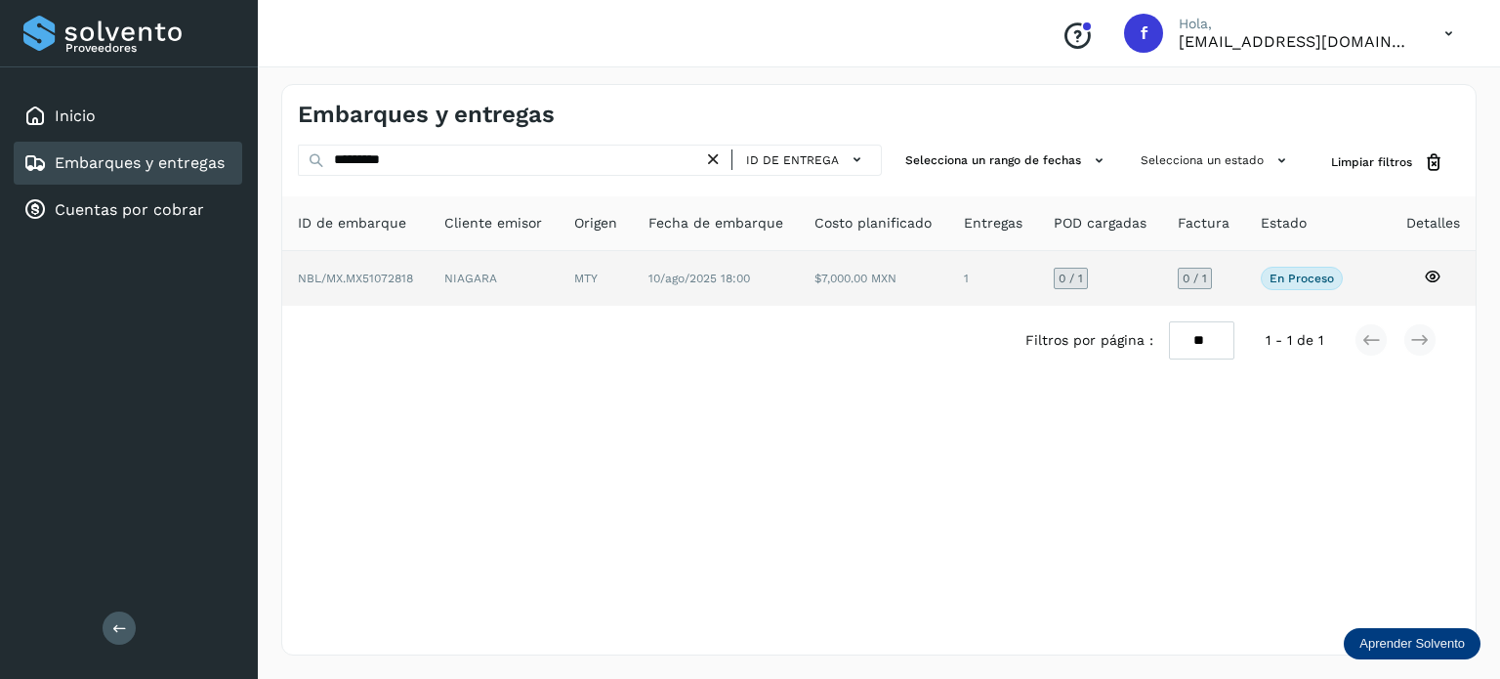
click at [1434, 269] on icon at bounding box center [1433, 277] width 18 height 18
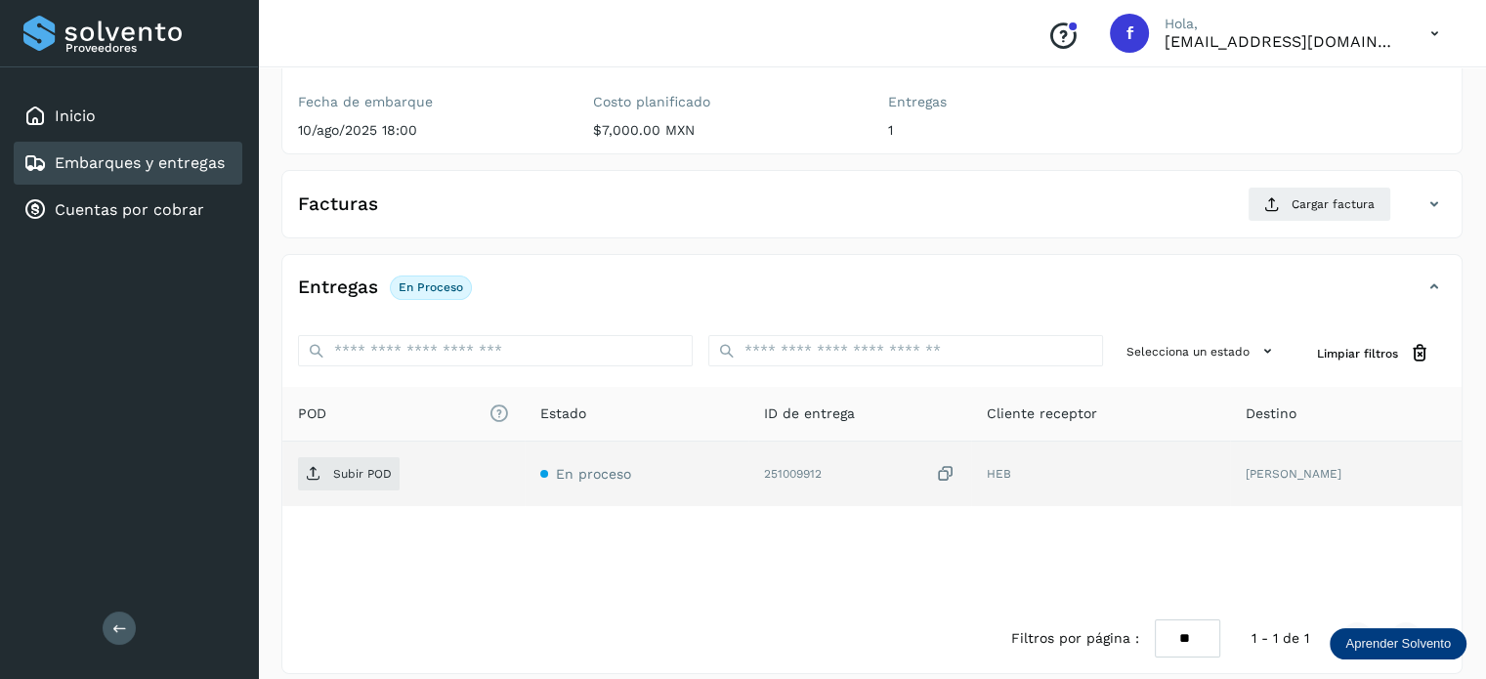
scroll to position [231, 0]
click at [356, 475] on p "Subir POD" at bounding box center [362, 473] width 59 height 14
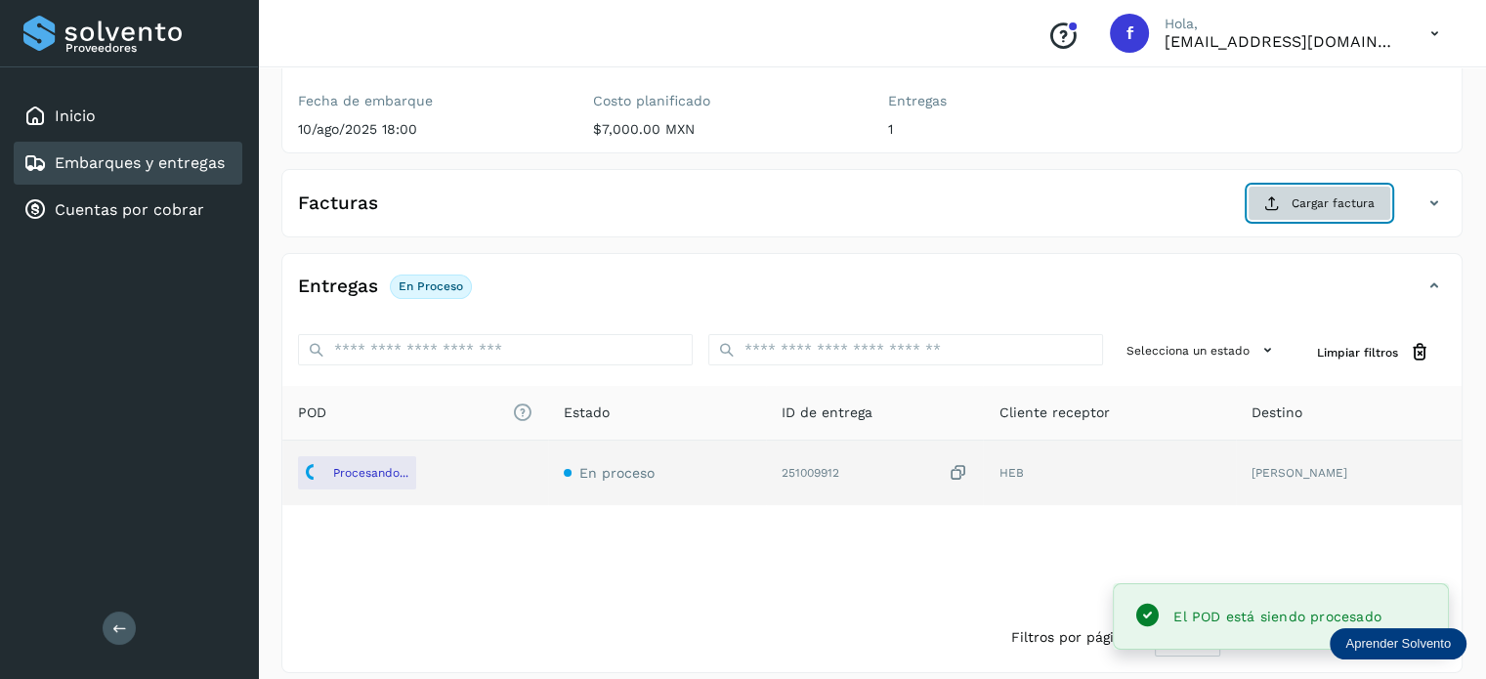
click at [1278, 197] on icon at bounding box center [1272, 203] width 16 height 16
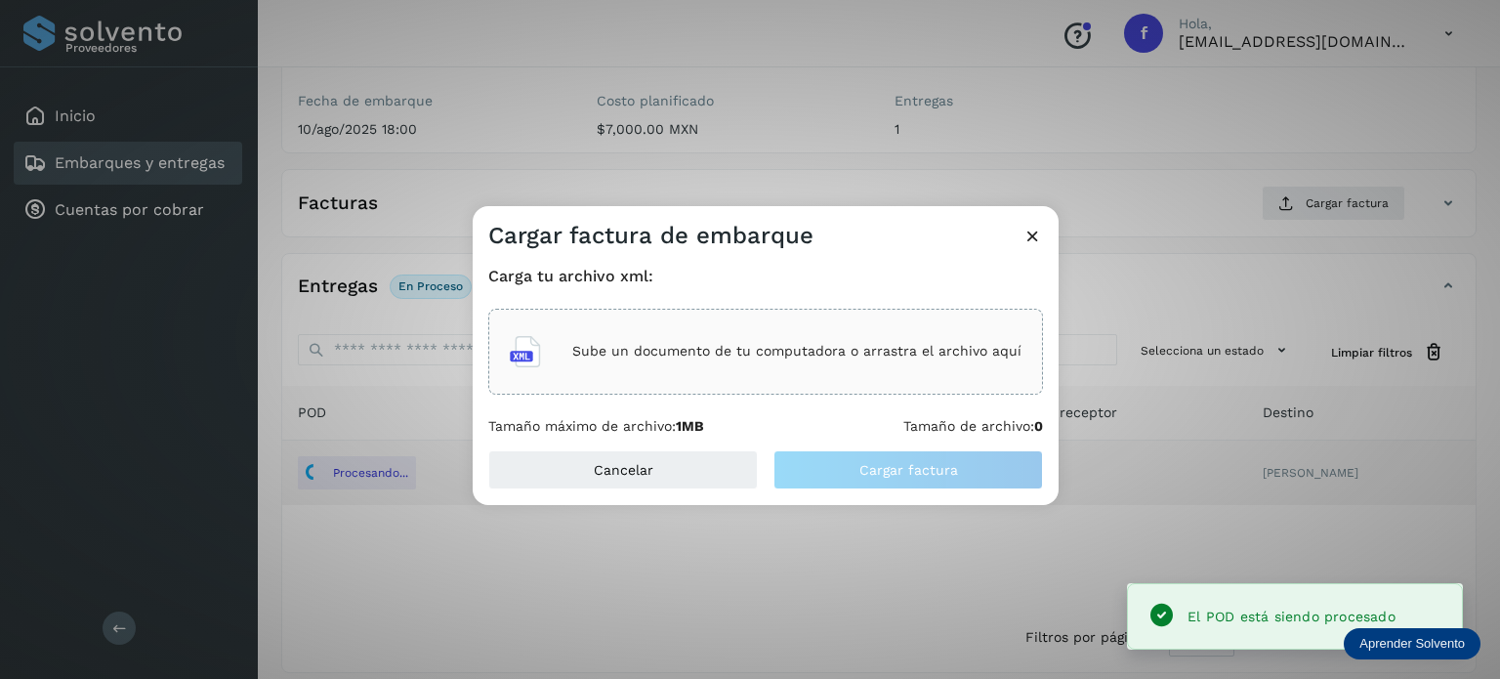
click at [804, 331] on div "Sube un documento de tu computadora o arrastra el archivo aquí" at bounding box center [766, 351] width 512 height 53
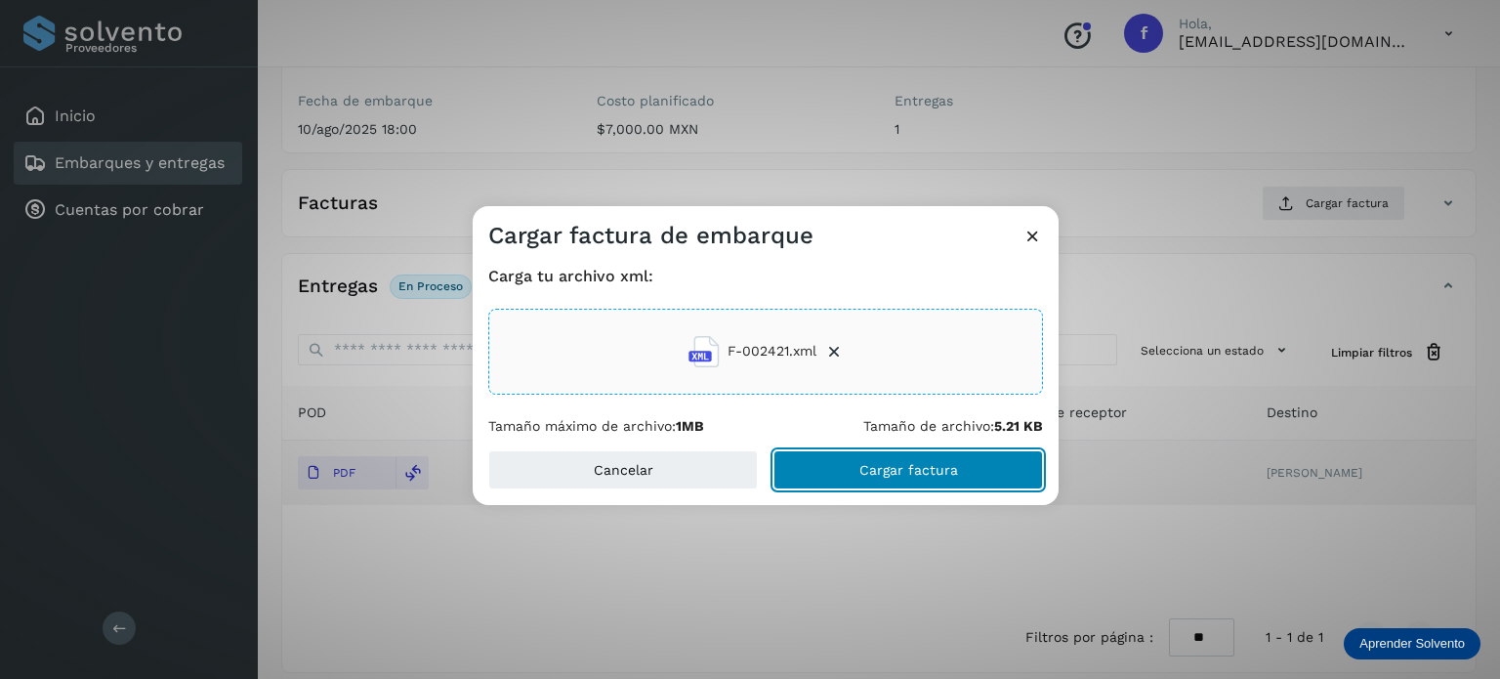
click at [826, 471] on button "Cargar factura" at bounding box center [909, 469] width 270 height 39
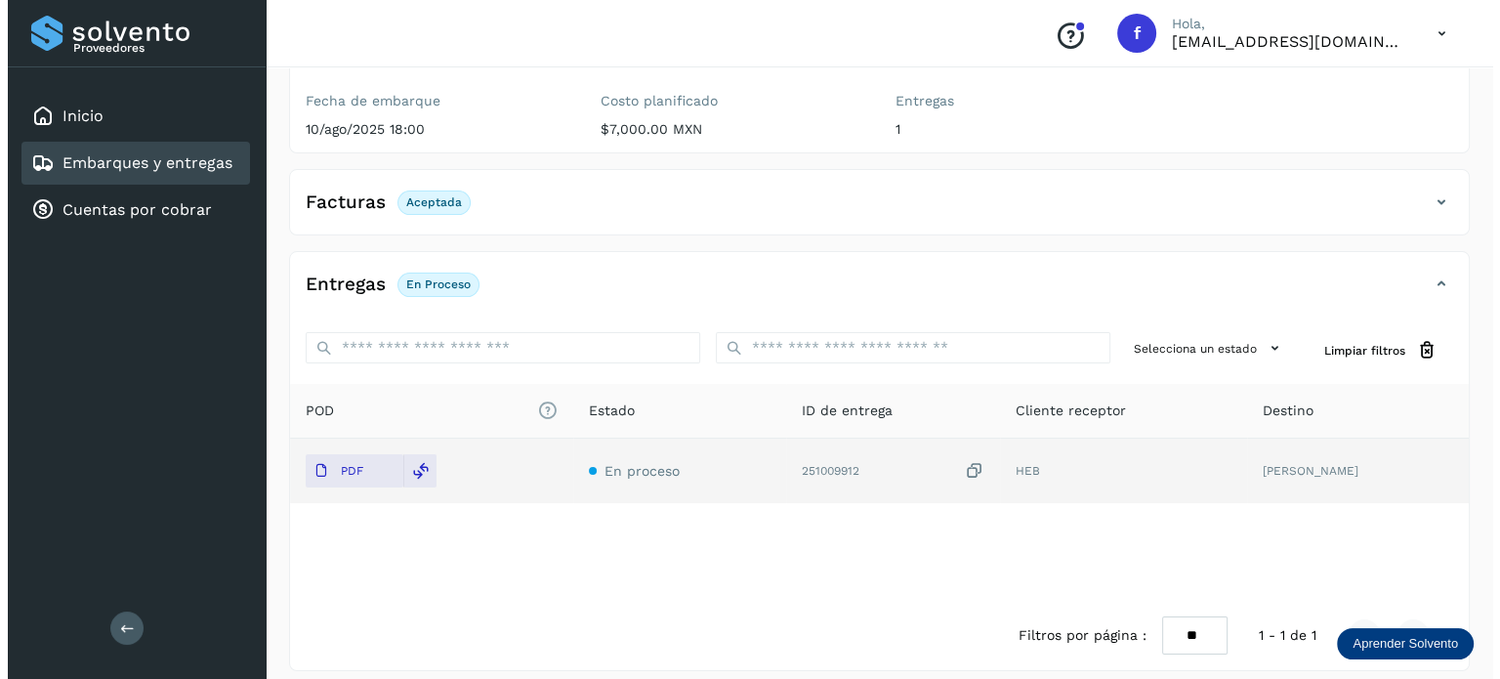
scroll to position [0, 0]
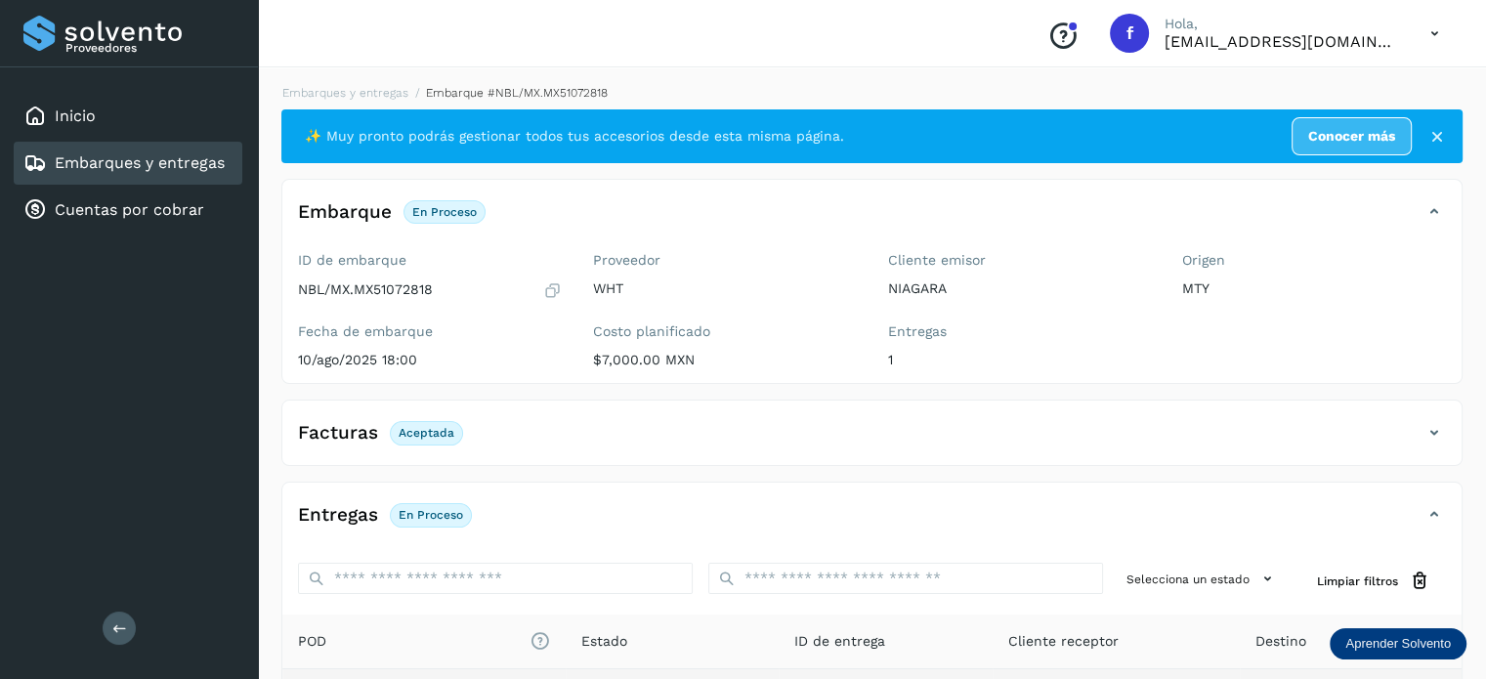
click at [377, 81] on div "Embarques y entregas Embarque #NBL/MX.MX51072818 ✨ Muy pronto podrás gestionar …" at bounding box center [872, 493] width 1228 height 864
click at [378, 86] on link "Embarques y entregas" at bounding box center [345, 93] width 126 height 14
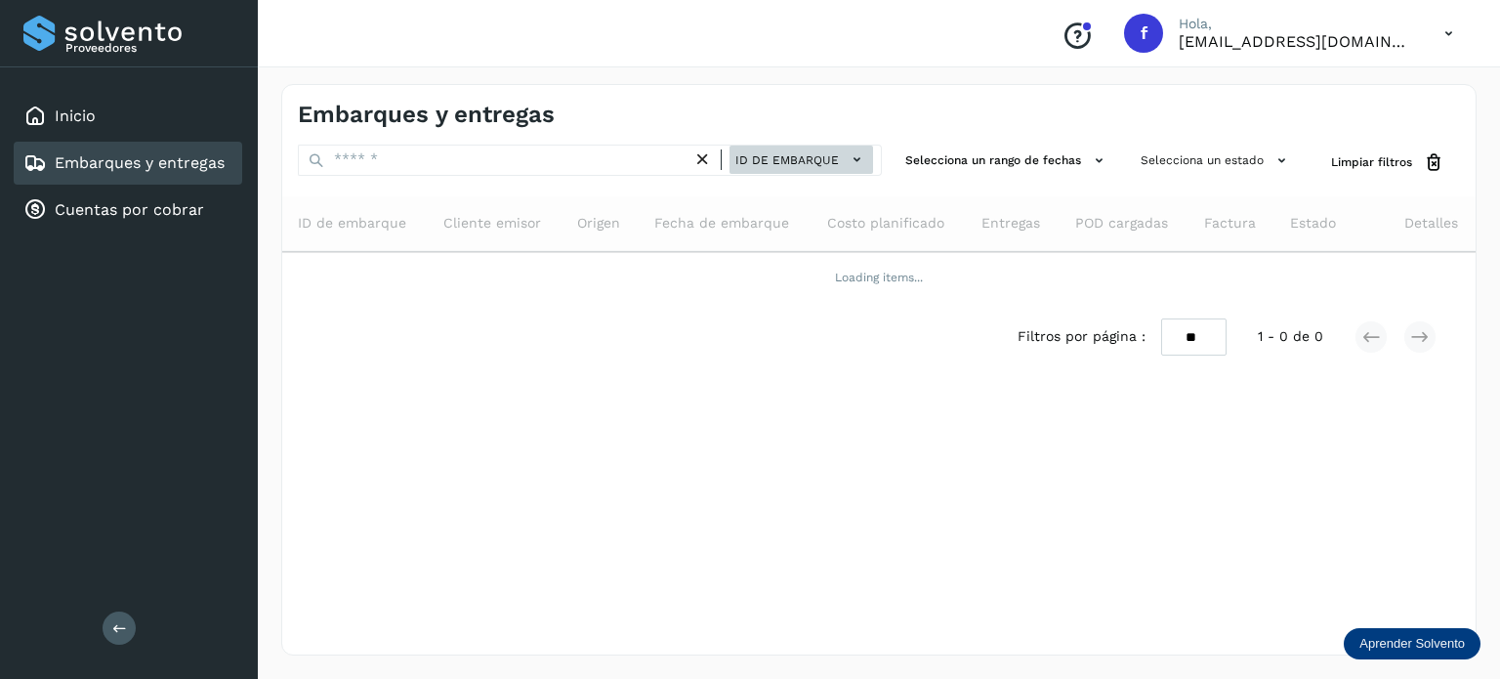
click at [803, 159] on span "ID de embarque" at bounding box center [788, 160] width 104 height 18
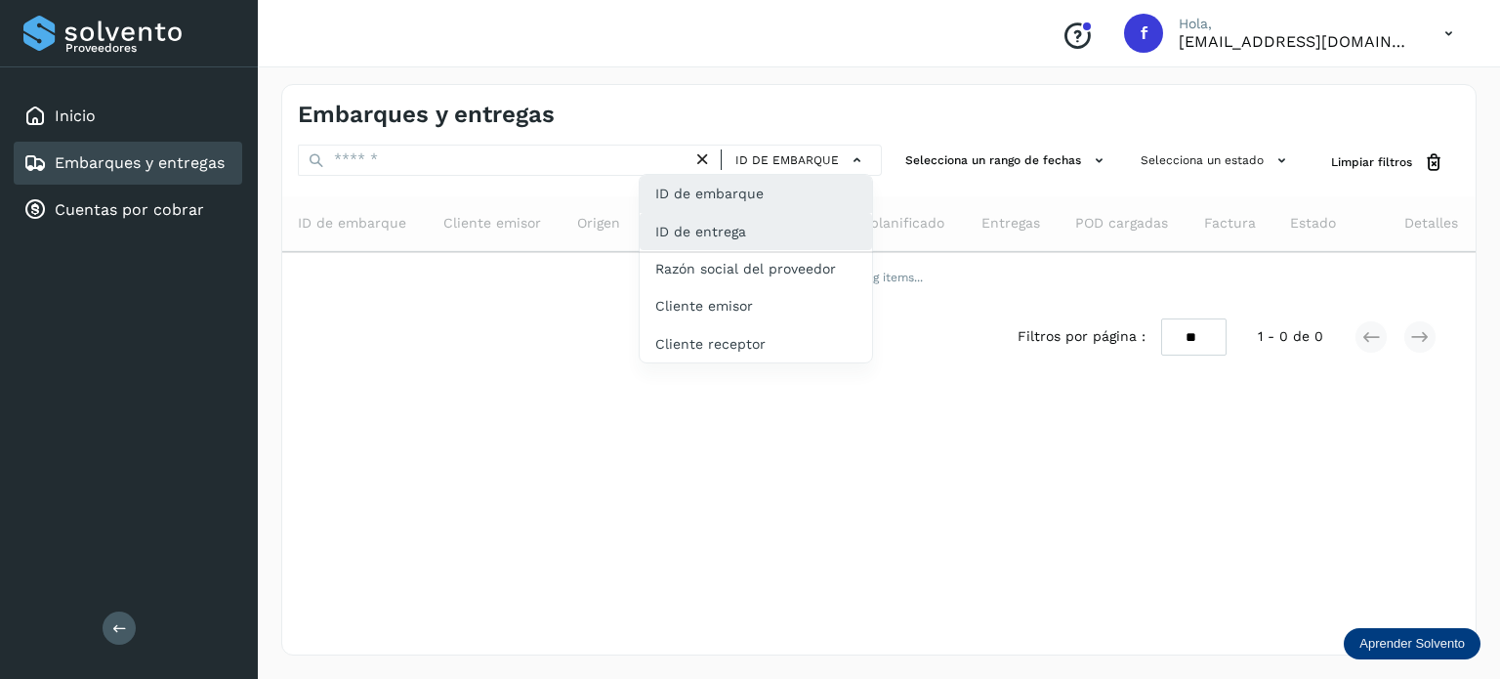
click at [749, 287] on div "ID de entrega" at bounding box center [756, 305] width 232 height 37
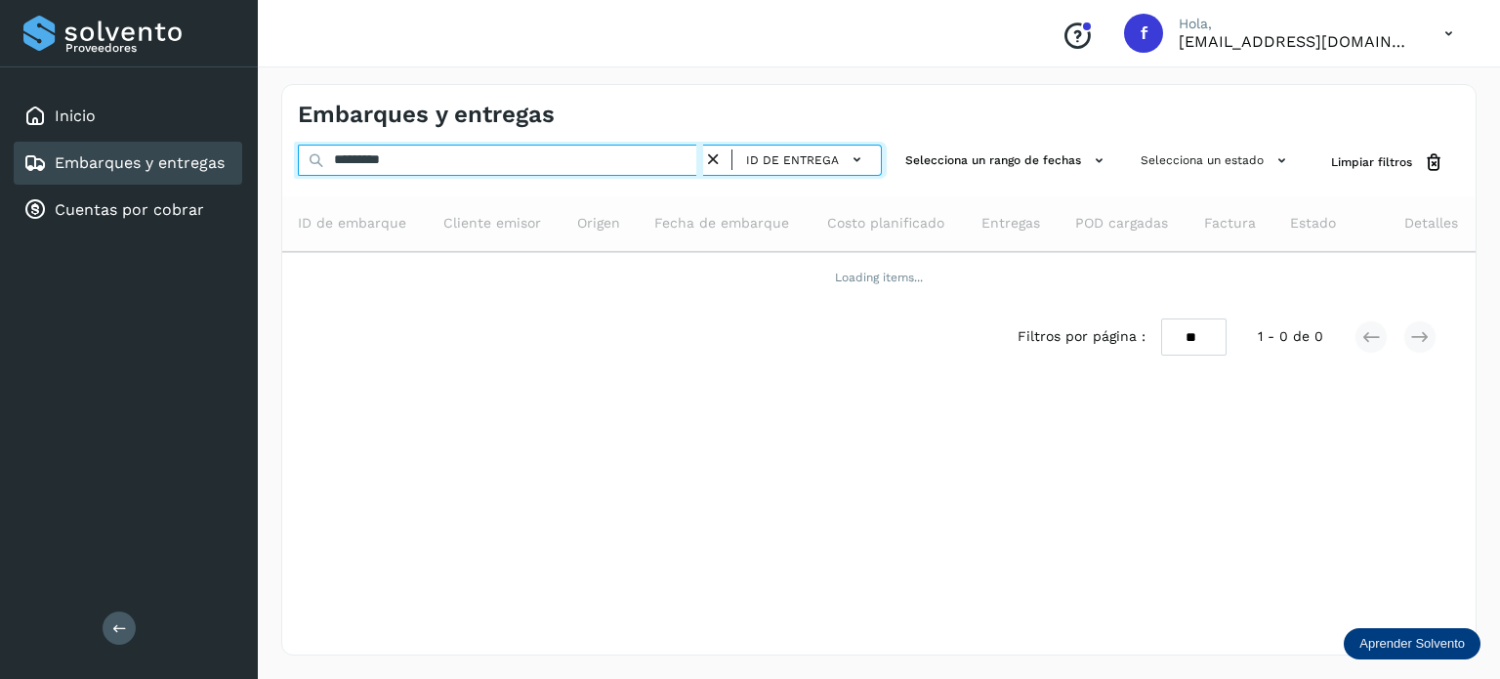
drag, startPoint x: 398, startPoint y: 163, endPoint x: 308, endPoint y: 177, distance: 90.9
click at [308, 177] on div "********* ID de entrega" at bounding box center [590, 163] width 584 height 36
paste input "text"
type input "*********"
